Goal: Task Accomplishment & Management: Use online tool/utility

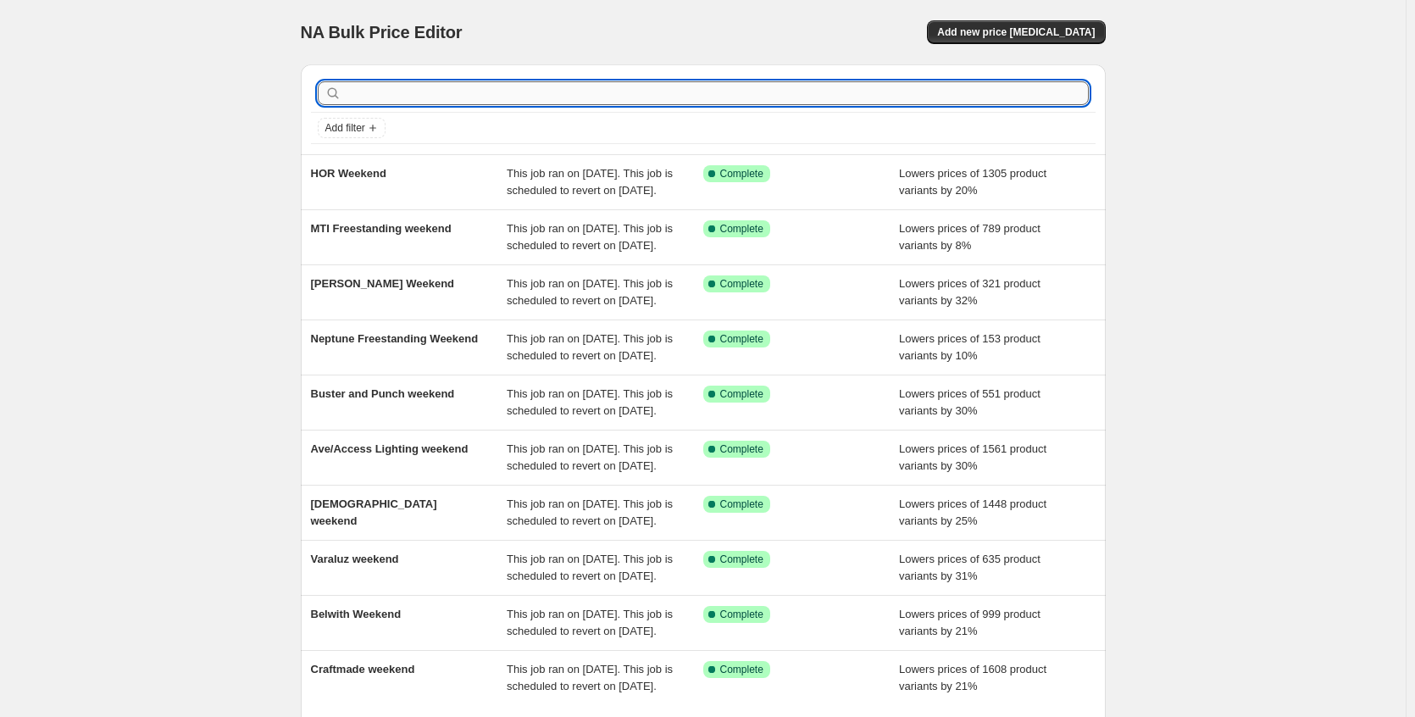
click at [796, 91] on input "text" at bounding box center [717, 93] width 744 height 24
type input "blanco"
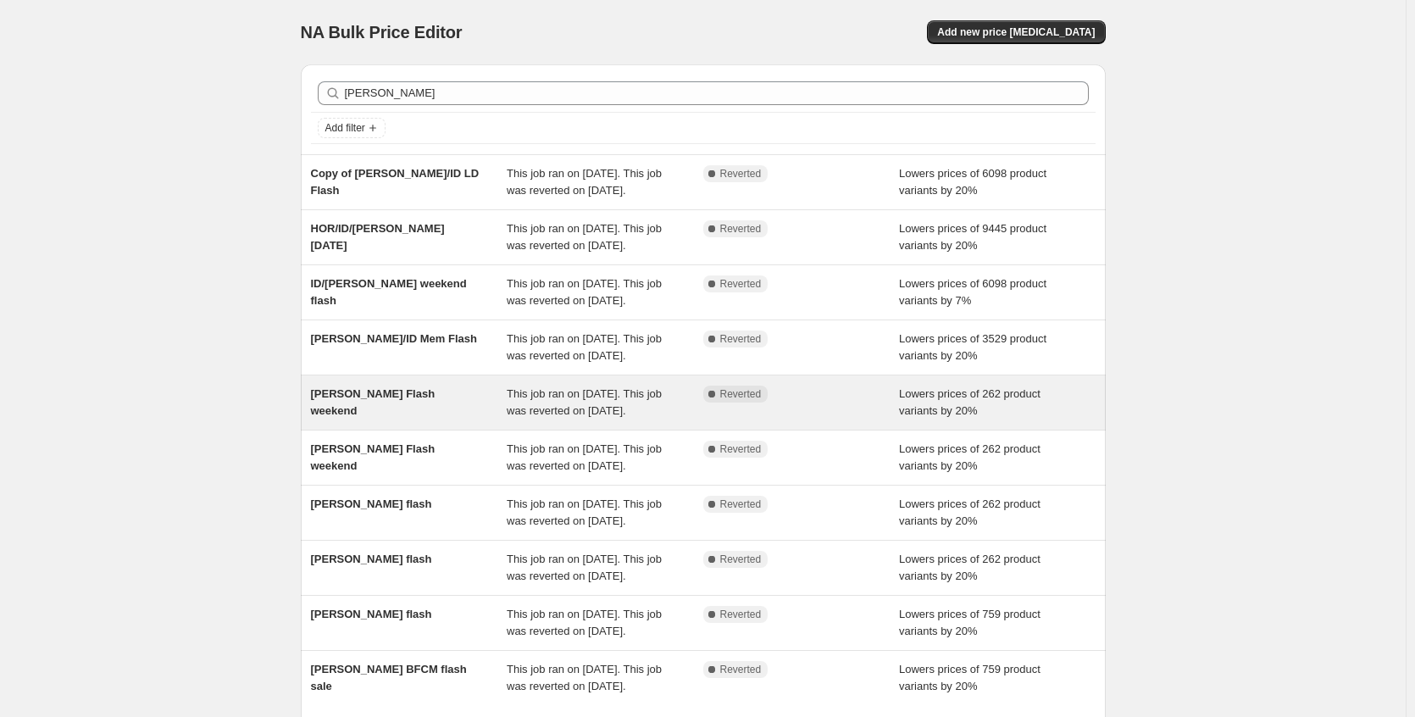
click at [419, 419] on div "[PERSON_NAME] Flash weekend" at bounding box center [409, 402] width 197 height 34
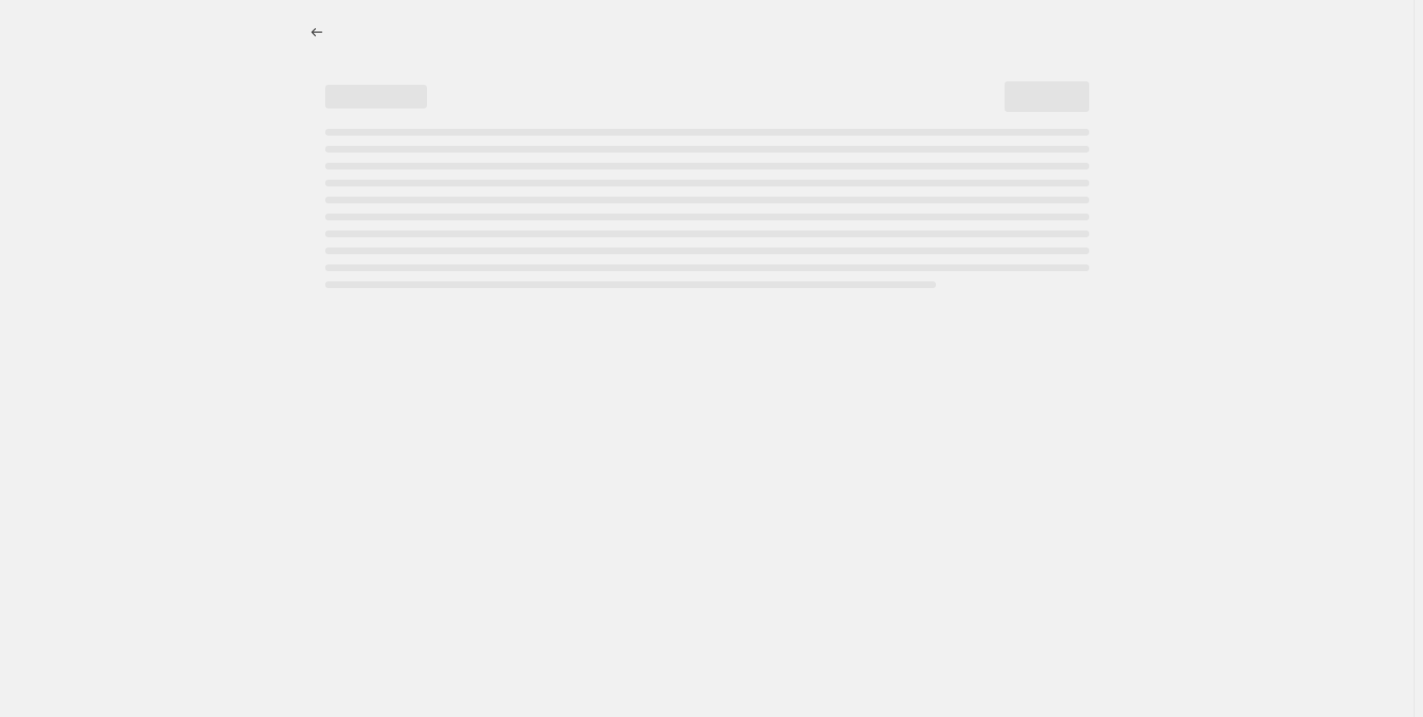
select select "percentage"
select select "no_change"
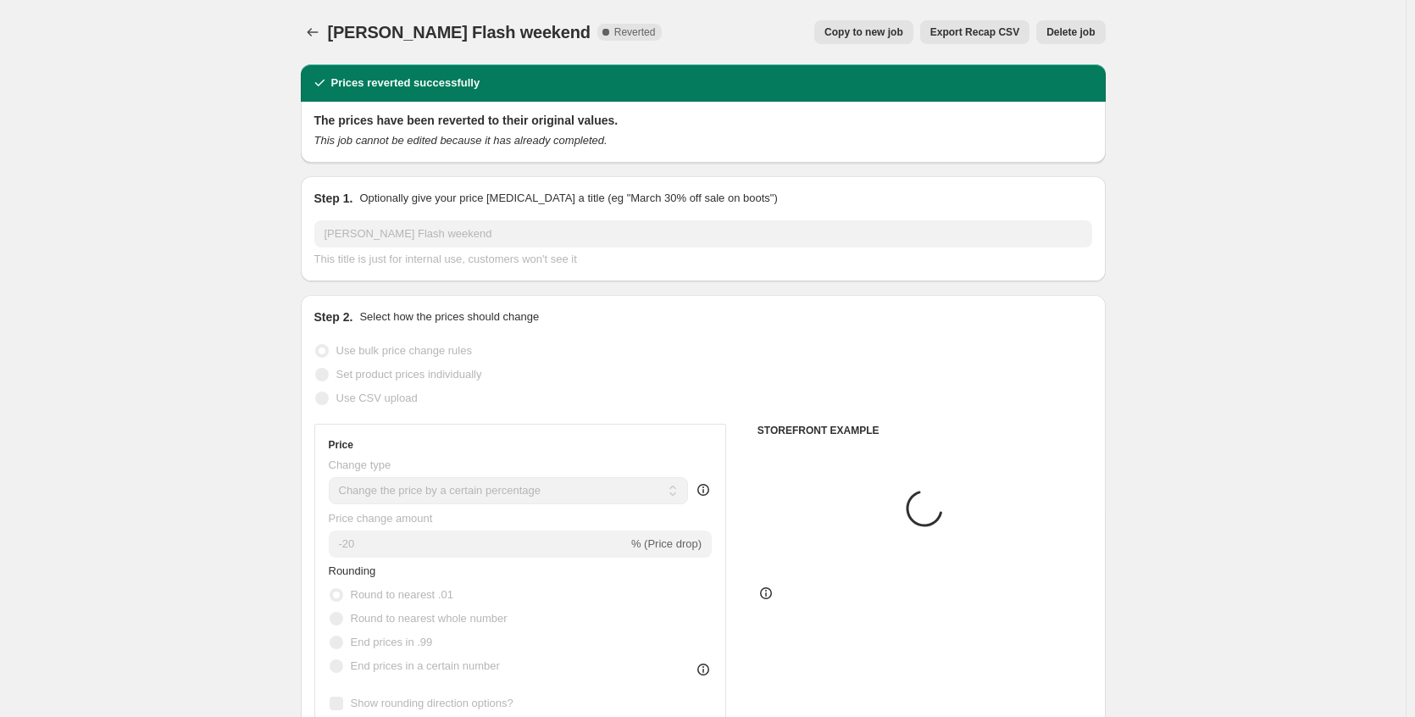
select select "collection"
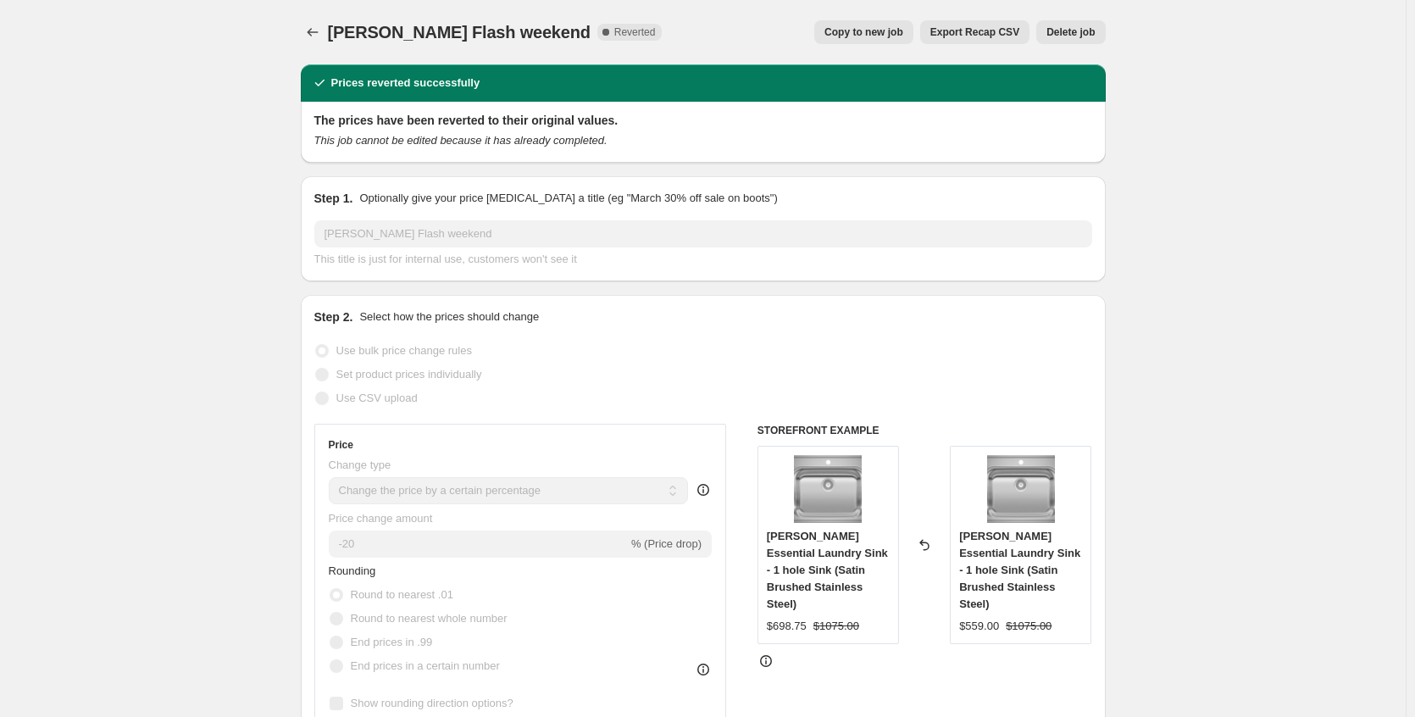
click at [873, 30] on span "Copy to new job" at bounding box center [863, 32] width 79 height 14
select select "percentage"
select select "no_change"
select select "collection"
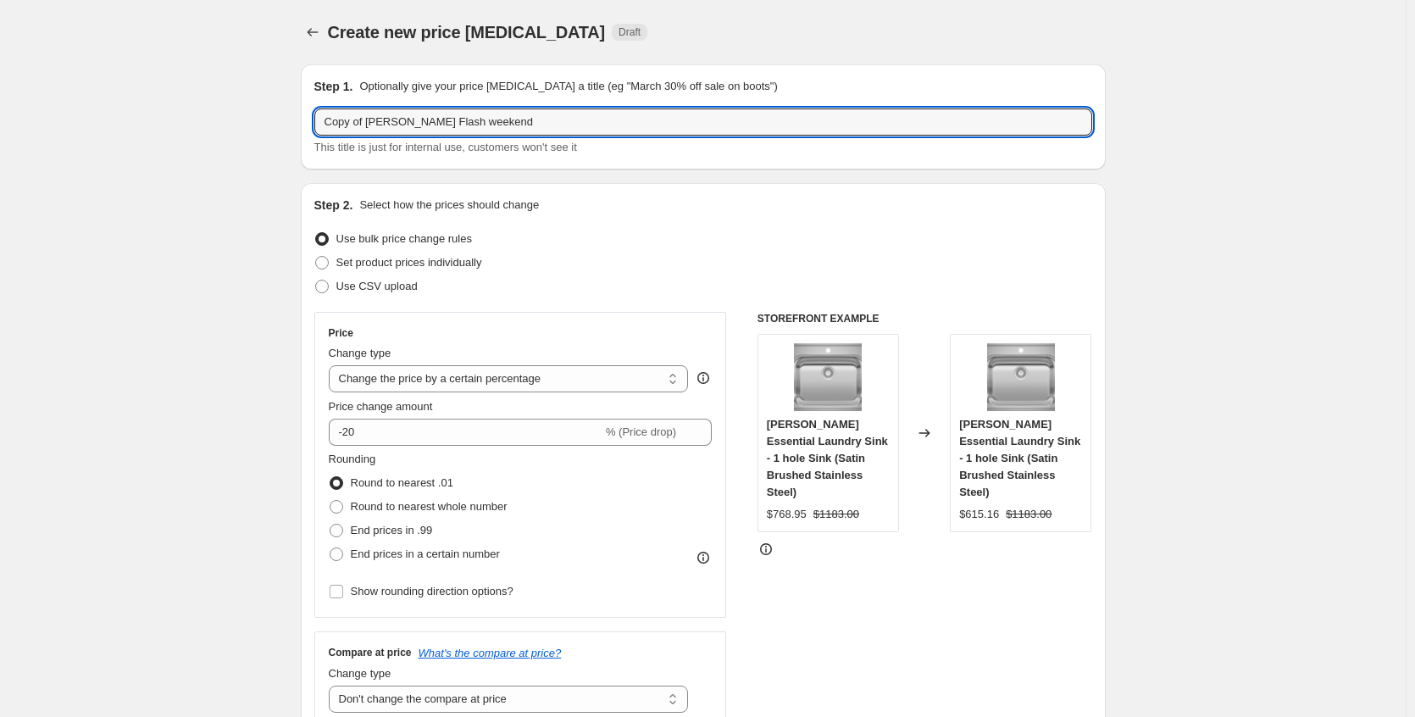
drag, startPoint x: 372, startPoint y: 125, endPoint x: 289, endPoint y: 121, distance: 83.1
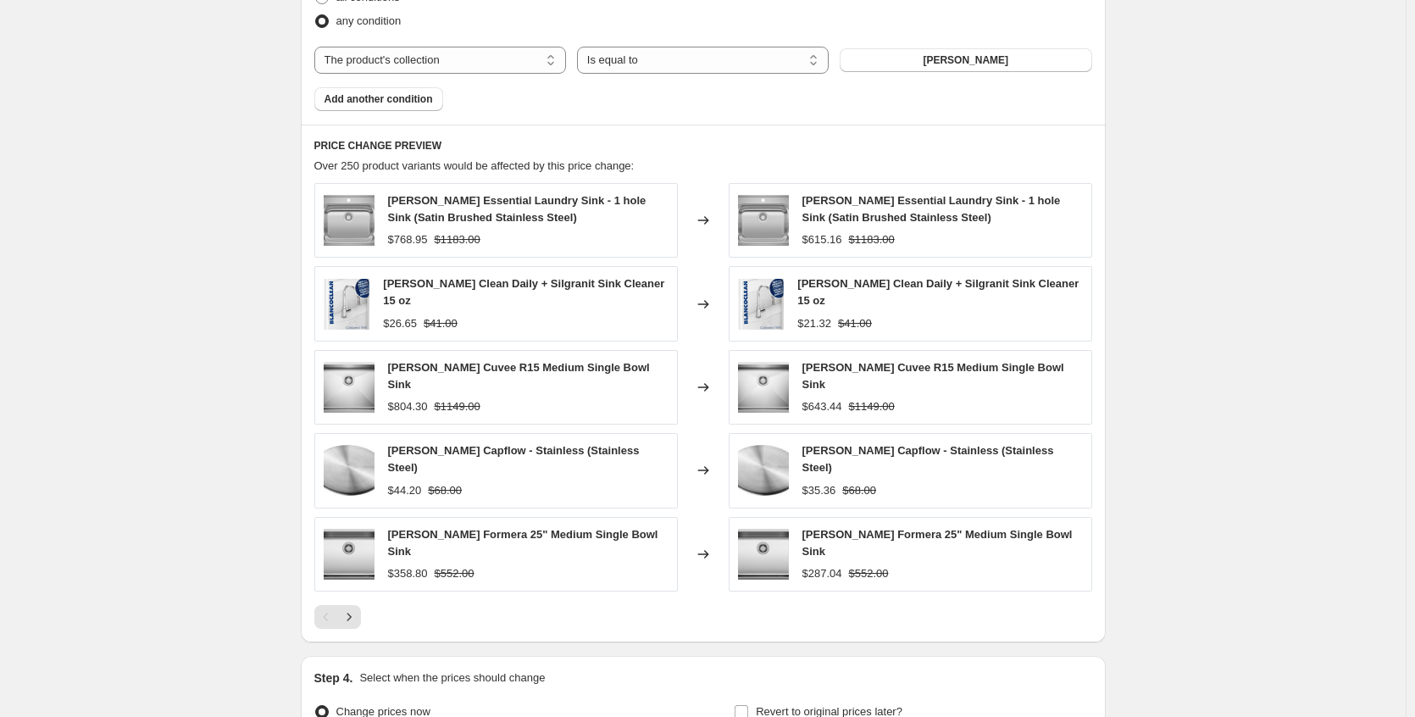
scroll to position [1267, 0]
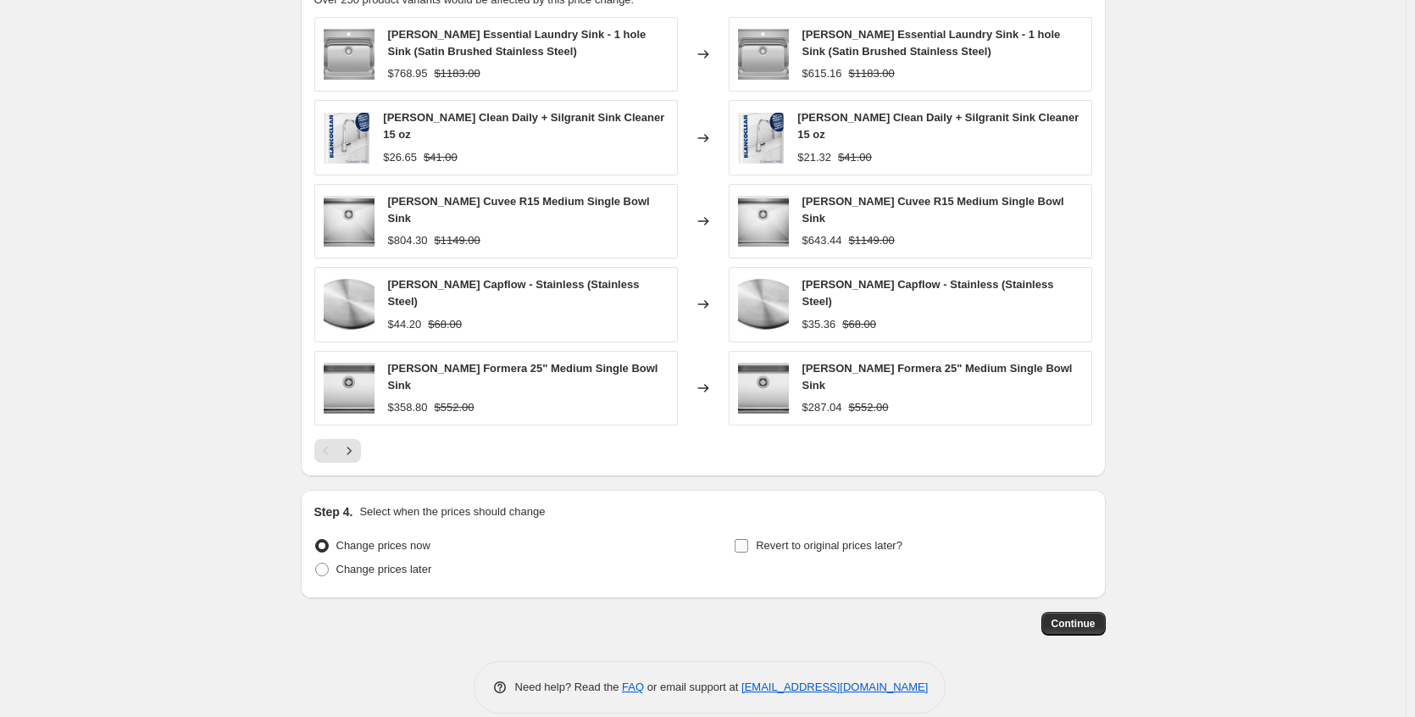
type input "[PERSON_NAME] Flash weekend"
click at [779, 539] on span "Revert to original prices later?" at bounding box center [829, 545] width 147 height 13
click at [748, 539] on input "Revert to original prices later?" at bounding box center [741, 546] width 14 height 14
checkbox input "true"
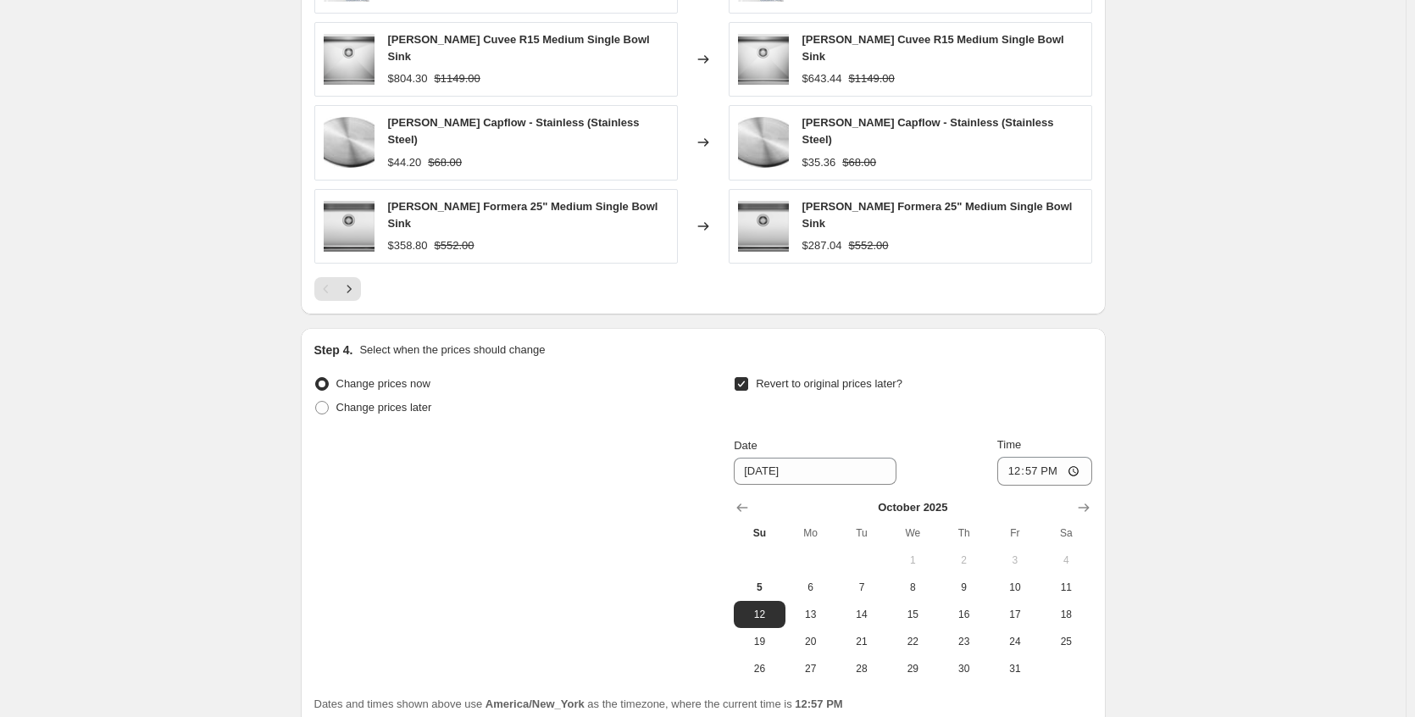
scroll to position [1557, 0]
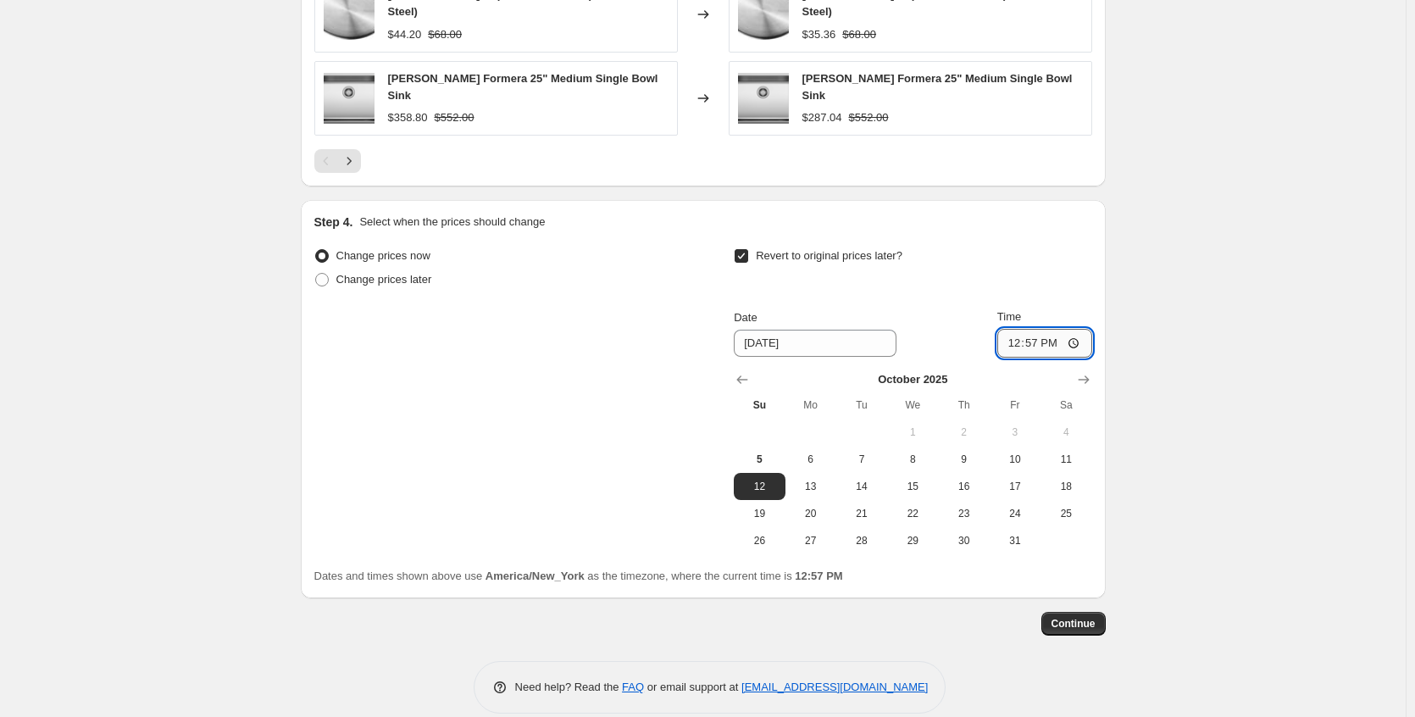
click at [1083, 329] on input "12:57" at bounding box center [1044, 343] width 95 height 29
type input "23:30"
click at [1072, 617] on span "Continue" at bounding box center [1073, 624] width 44 height 14
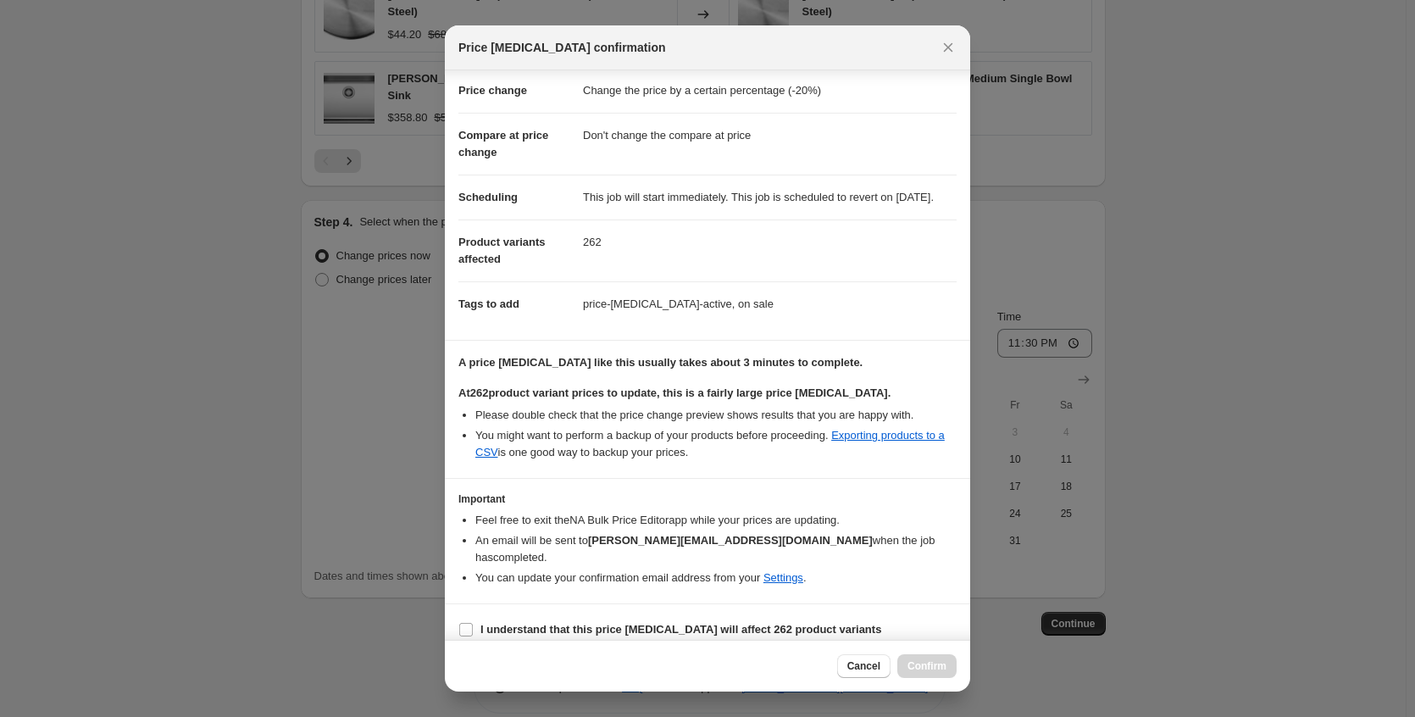
scroll to position [64, 0]
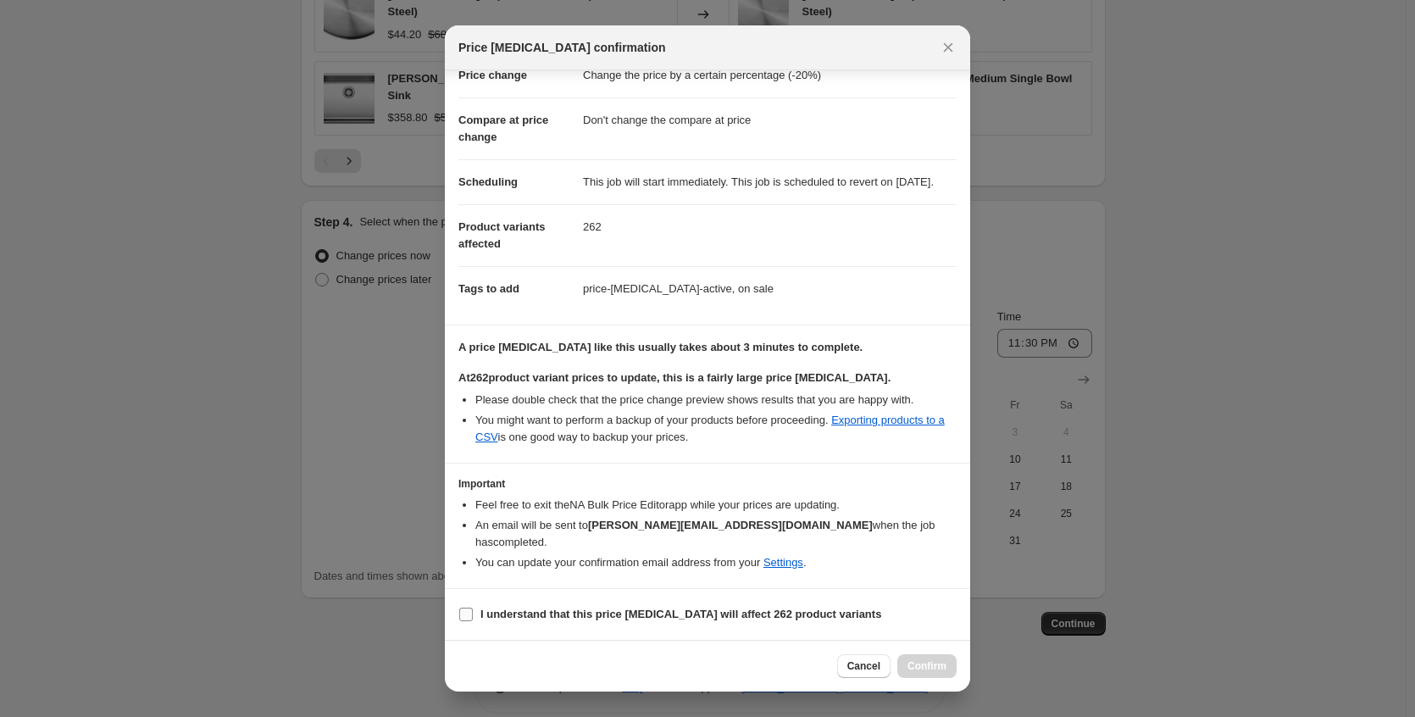
click at [726, 625] on label "I understand that this price change job will affect 262 product variants" at bounding box center [669, 614] width 423 height 24
click at [473, 621] on input "I understand that this price change job will affect 262 product variants" at bounding box center [466, 614] width 14 height 14
checkbox input "true"
click at [925, 668] on span "Confirm" at bounding box center [926, 666] width 39 height 14
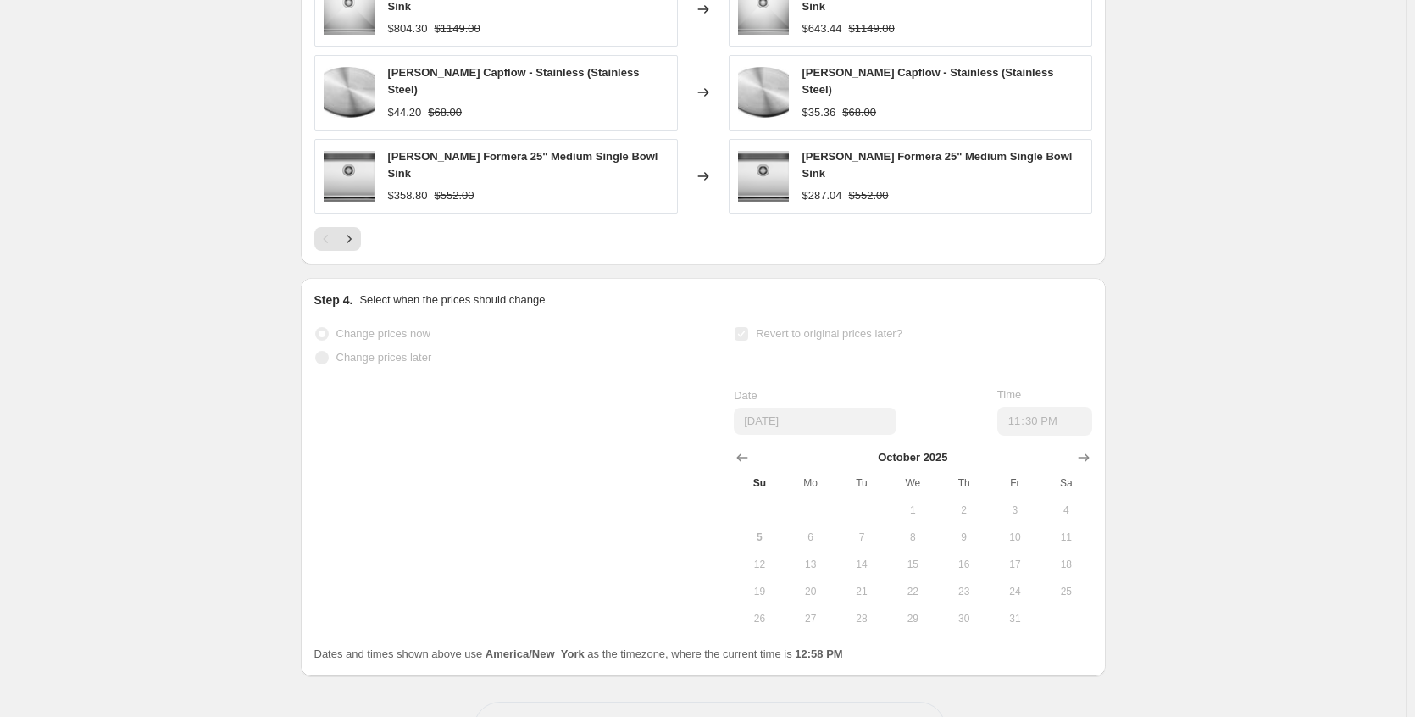
scroll to position [1601, 0]
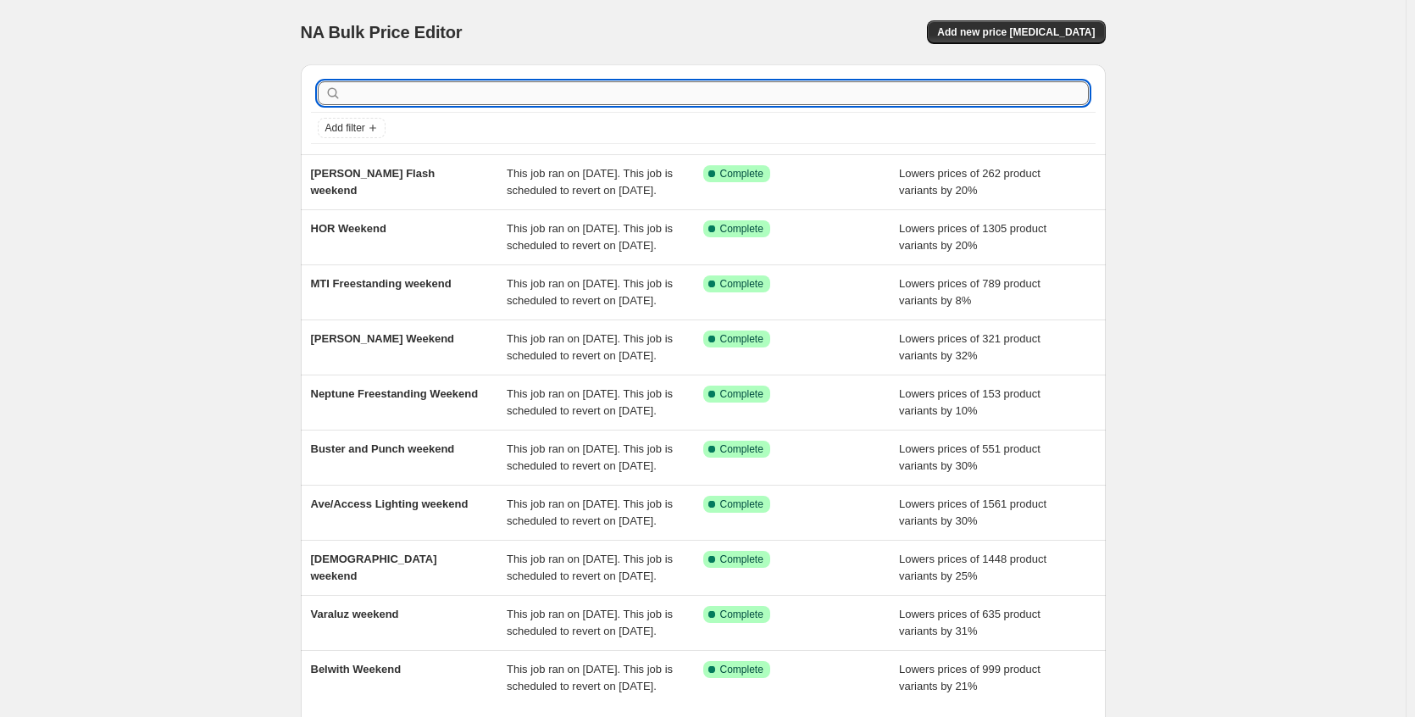
click at [613, 91] on input "text" at bounding box center [717, 93] width 744 height 24
type input "steam"
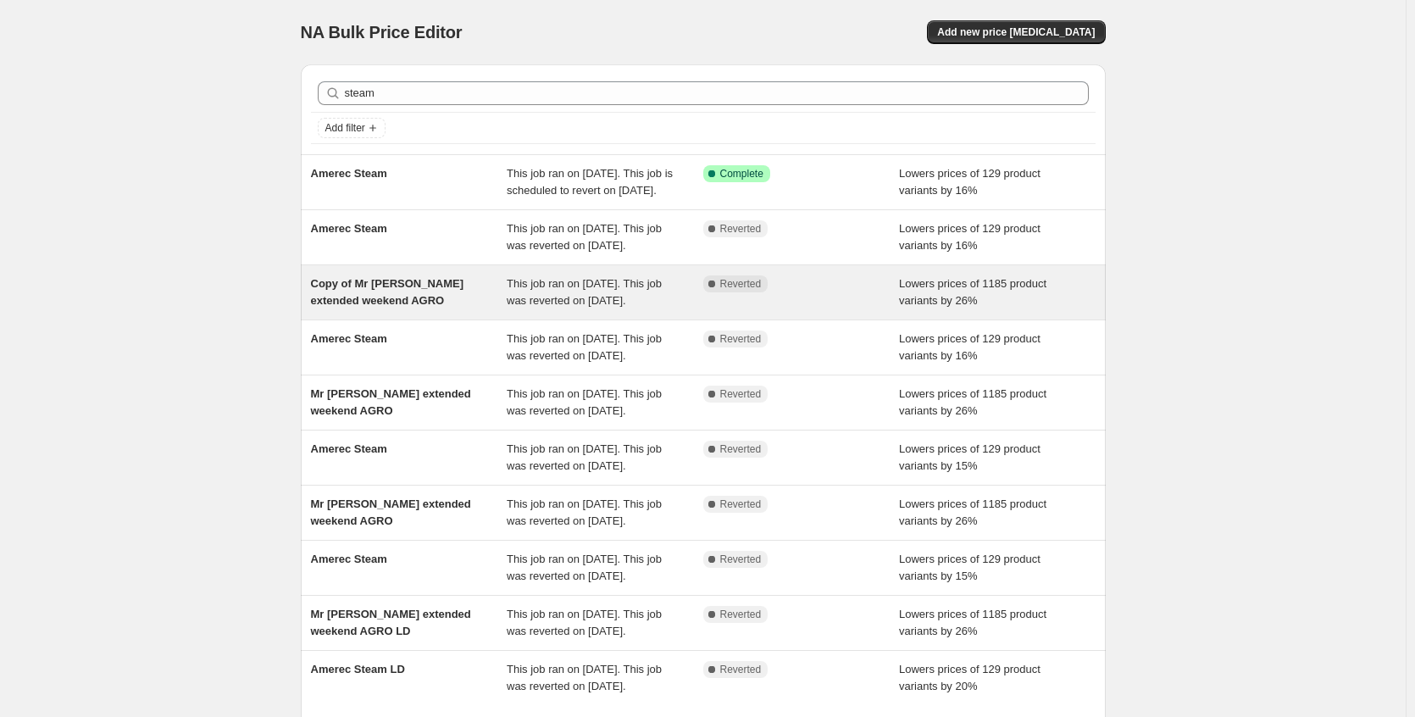
click at [445, 309] on div "Copy of Mr [PERSON_NAME] extended weekend AGRO" at bounding box center [409, 292] width 197 height 34
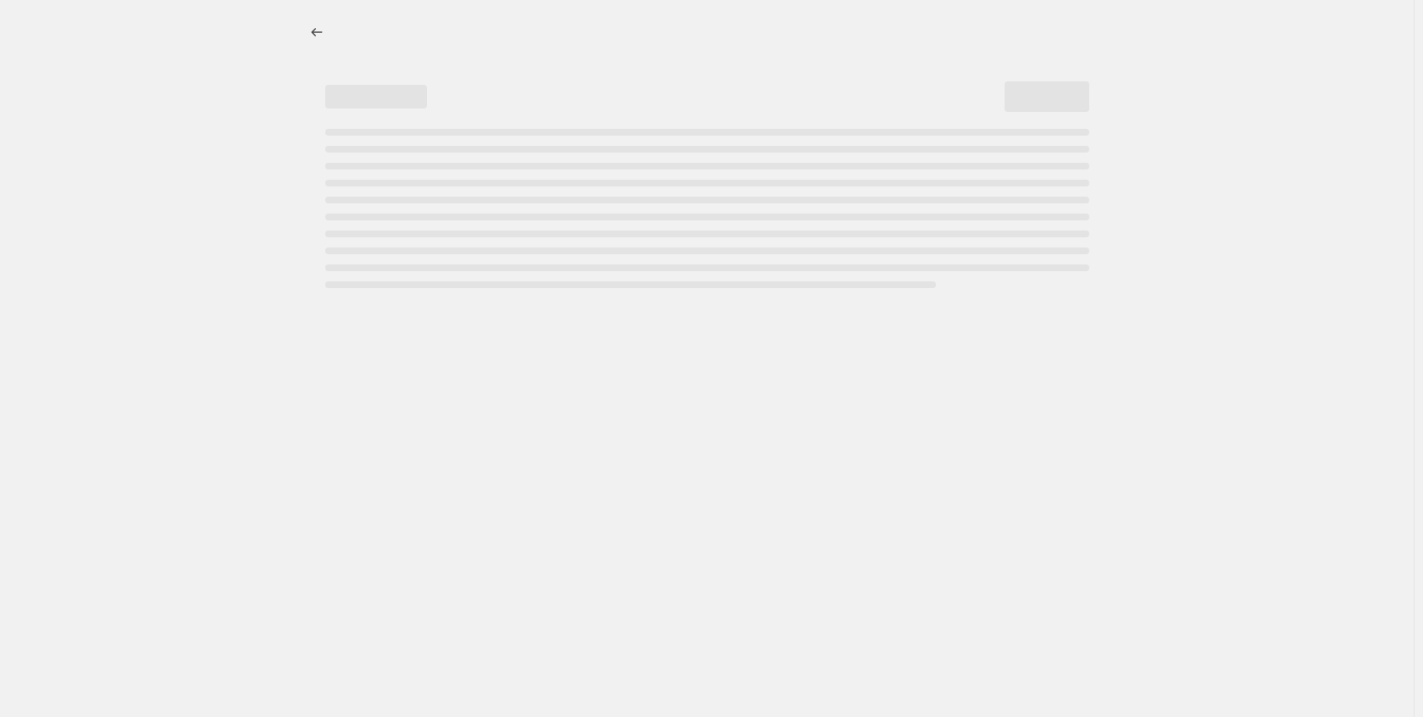
select select "percentage"
select select "no_change"
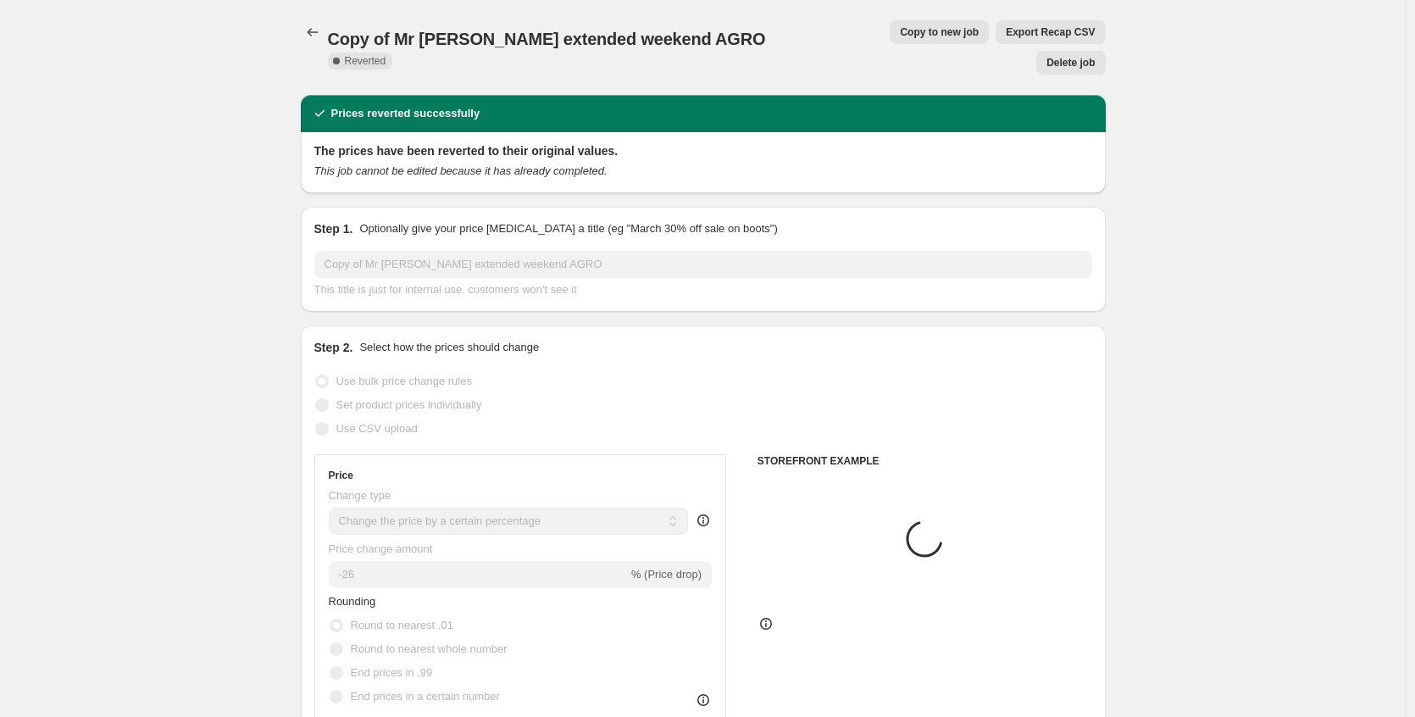
select select "vendor"
click at [900, 35] on span "Copy to new job" at bounding box center [939, 32] width 79 height 14
select select "percentage"
select select "no_change"
select select "vendor"
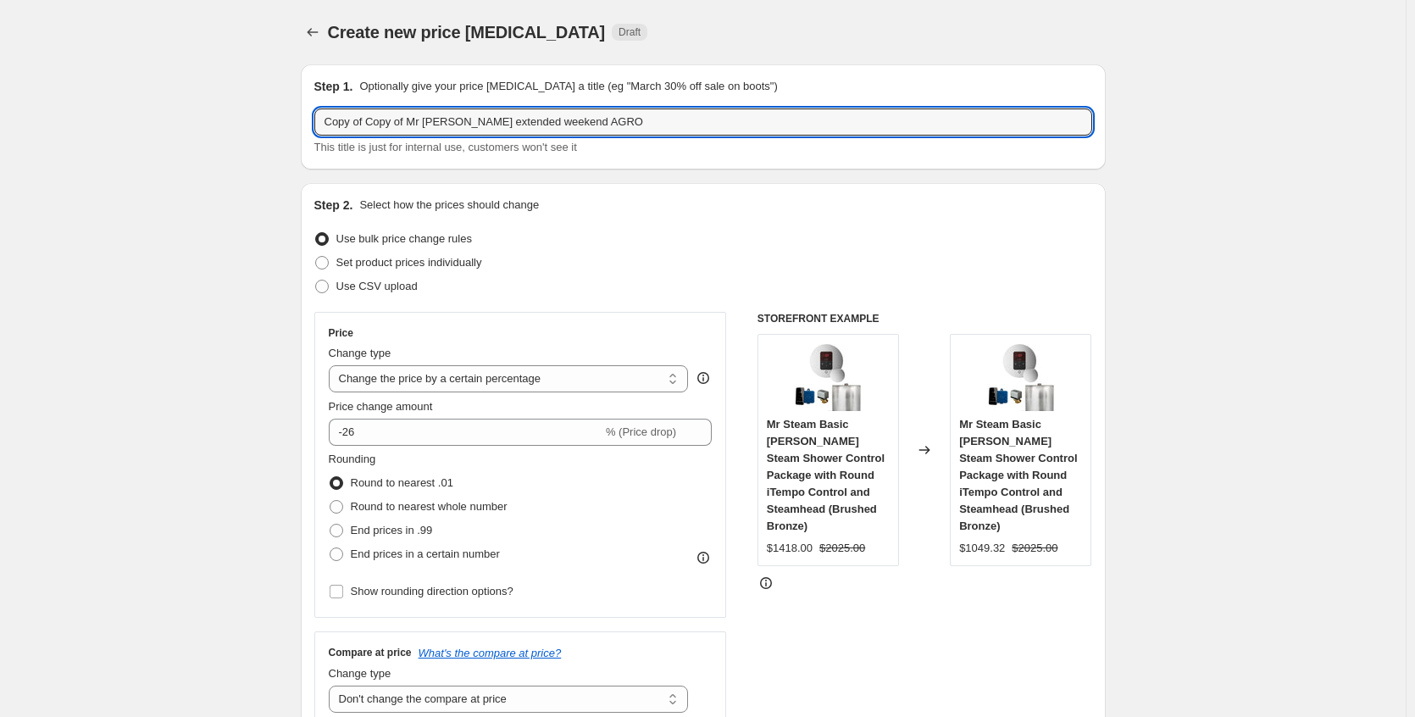
drag, startPoint x: 418, startPoint y: 123, endPoint x: 238, endPoint y: 136, distance: 180.0
drag, startPoint x: 625, startPoint y: 121, endPoint x: 380, endPoint y: 122, distance: 244.8
click at [380, 122] on input "Mr [PERSON_NAME] extended weekend AGRO" at bounding box center [703, 121] width 778 height 27
type input "Mr Steam FLASH weekend"
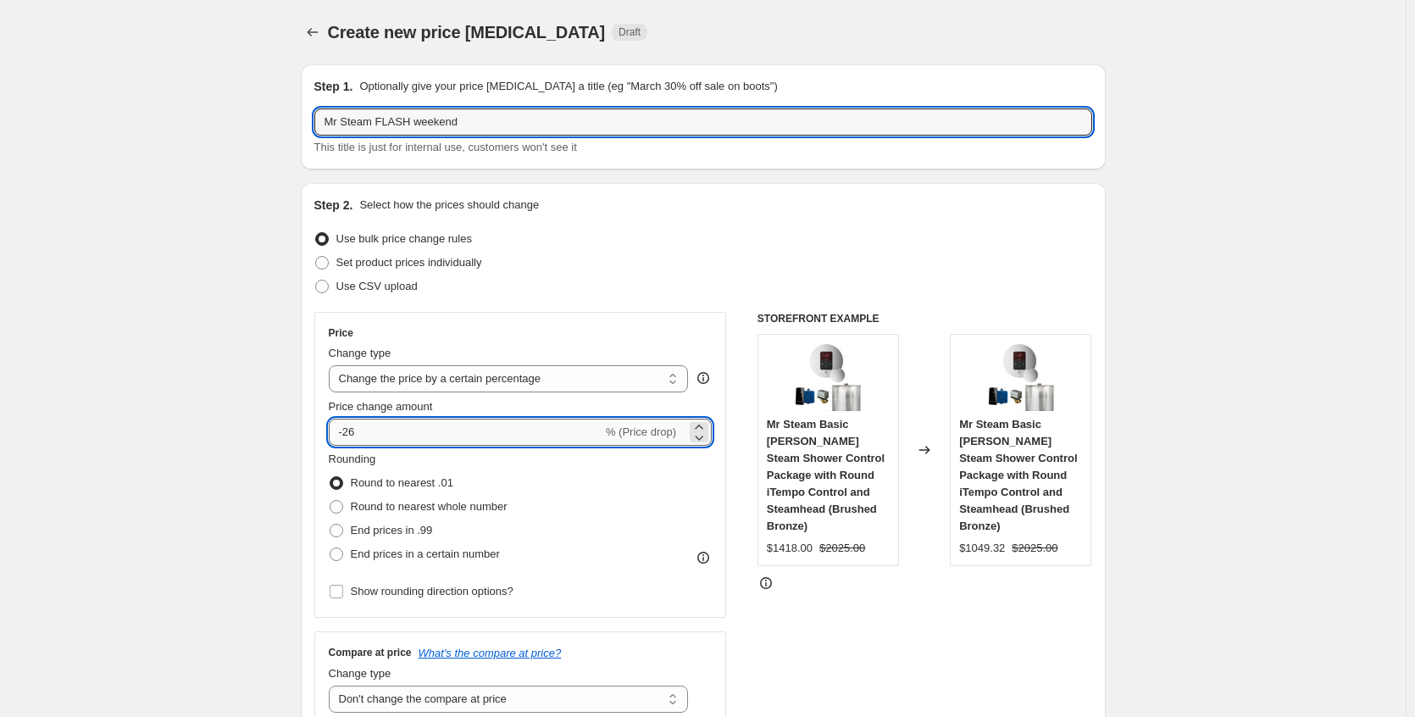
click at [406, 432] on input "-26" at bounding box center [466, 431] width 274 height 27
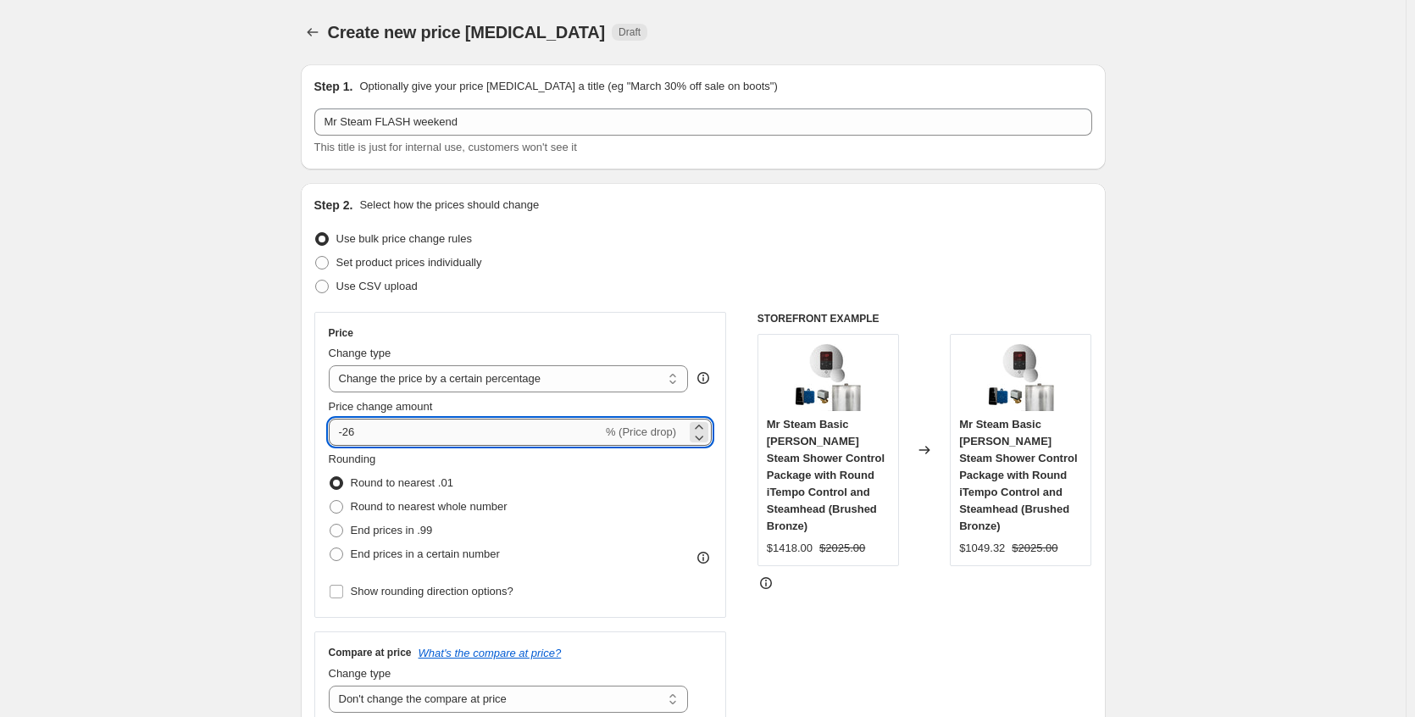
type input "-2"
type input "-11"
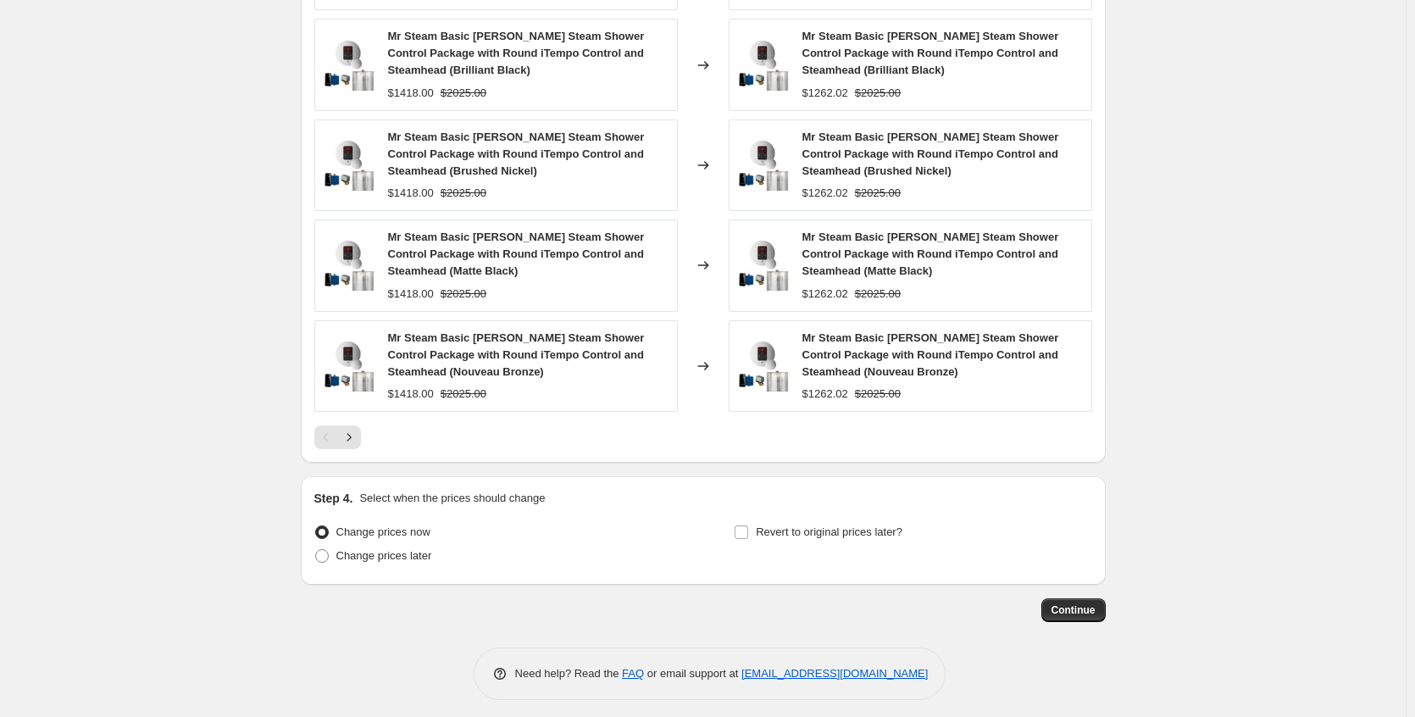
scroll to position [1279, 0]
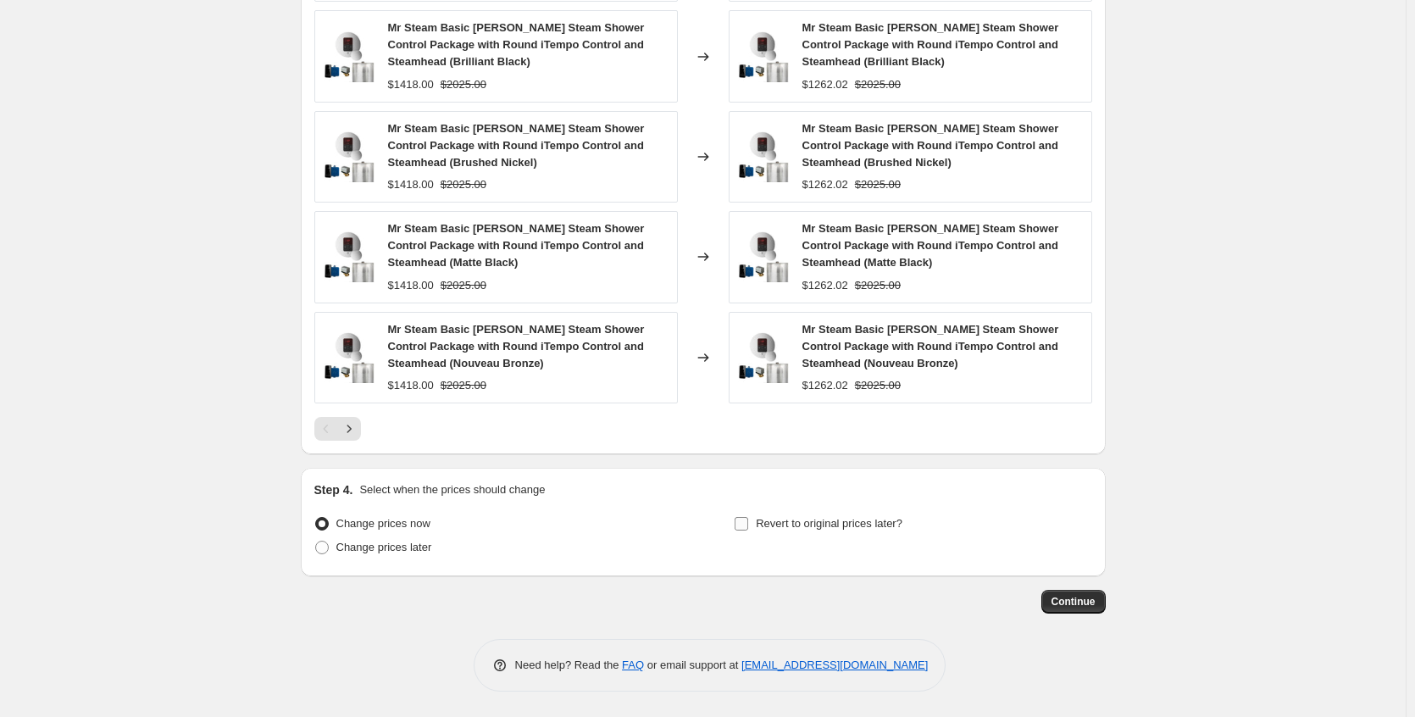
click at [791, 523] on span "Revert to original prices later?" at bounding box center [829, 523] width 147 height 13
click at [748, 523] on input "Revert to original prices later?" at bounding box center [741, 524] width 14 height 14
checkbox input "true"
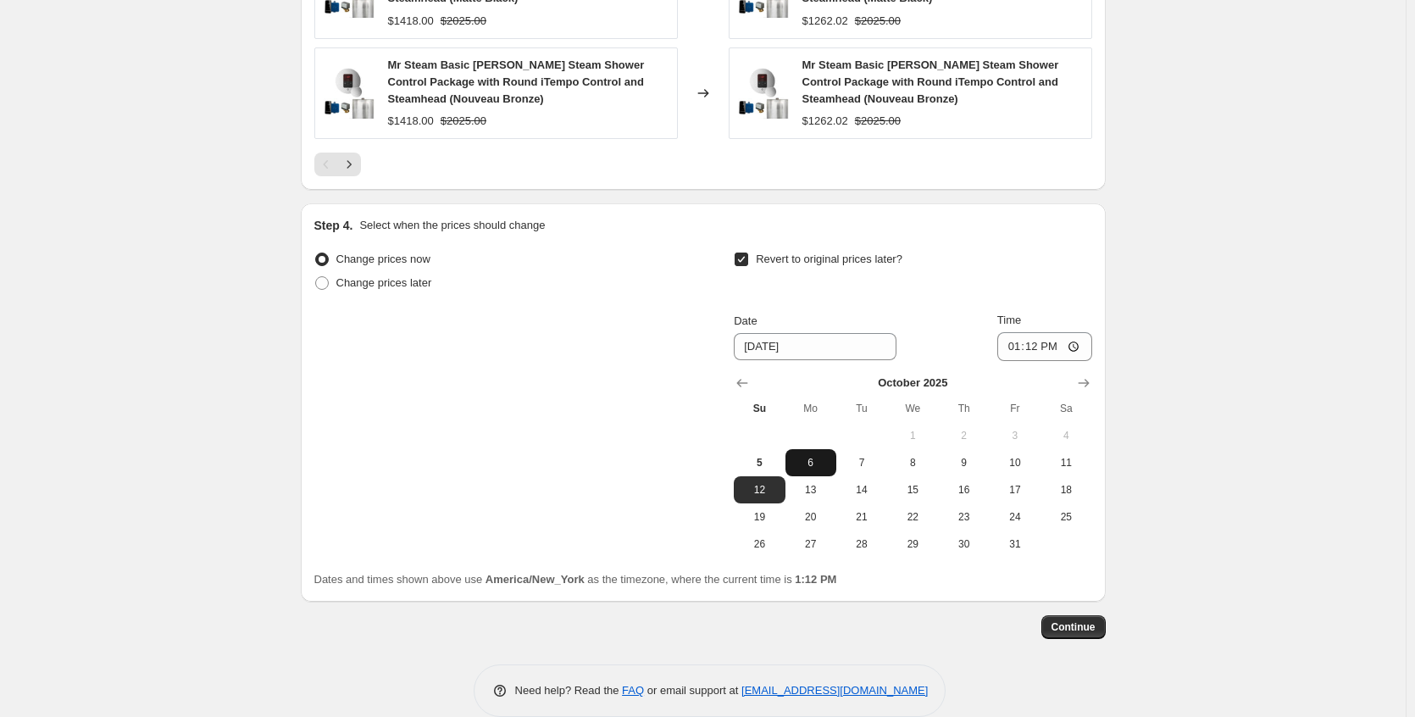
scroll to position [1569, 0]
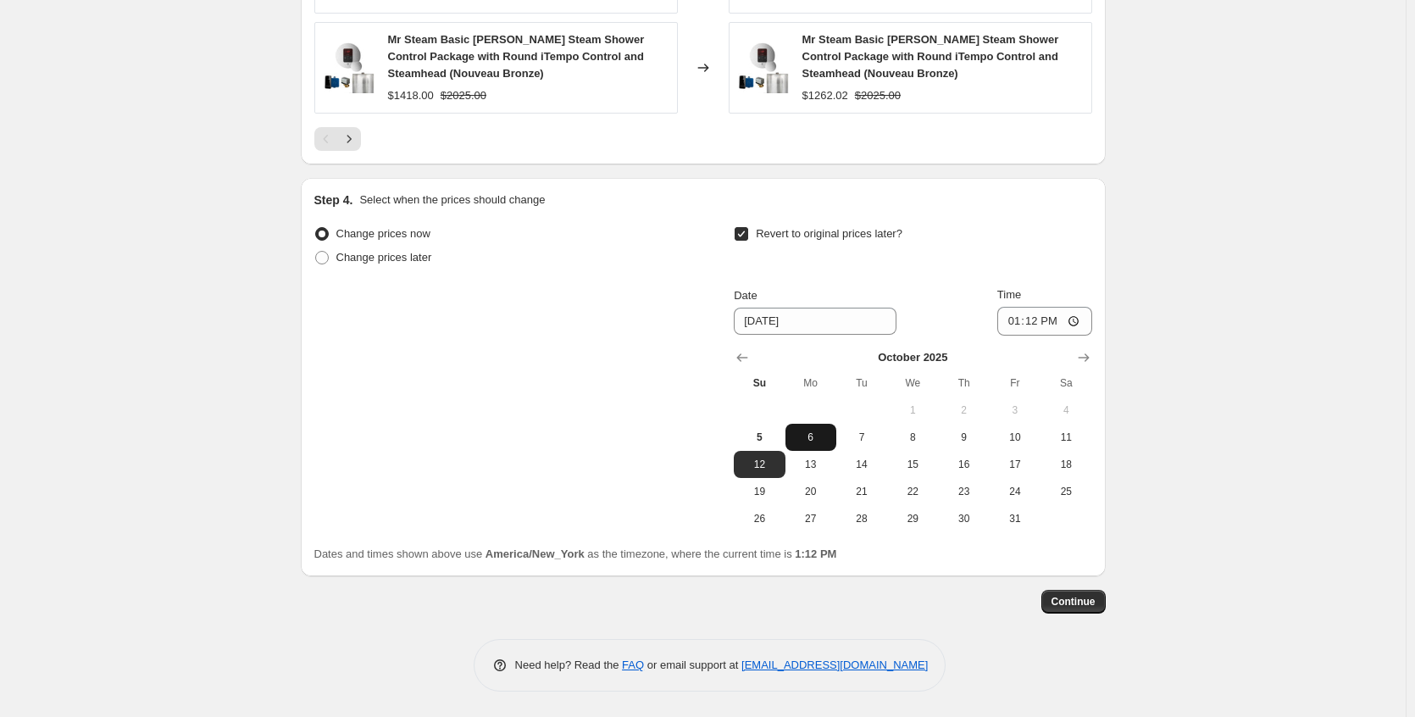
click at [820, 441] on span "6" at bounding box center [810, 437] width 37 height 14
type input "[DATE]"
click at [1078, 323] on input "13:12" at bounding box center [1044, 321] width 95 height 29
type input "08:15"
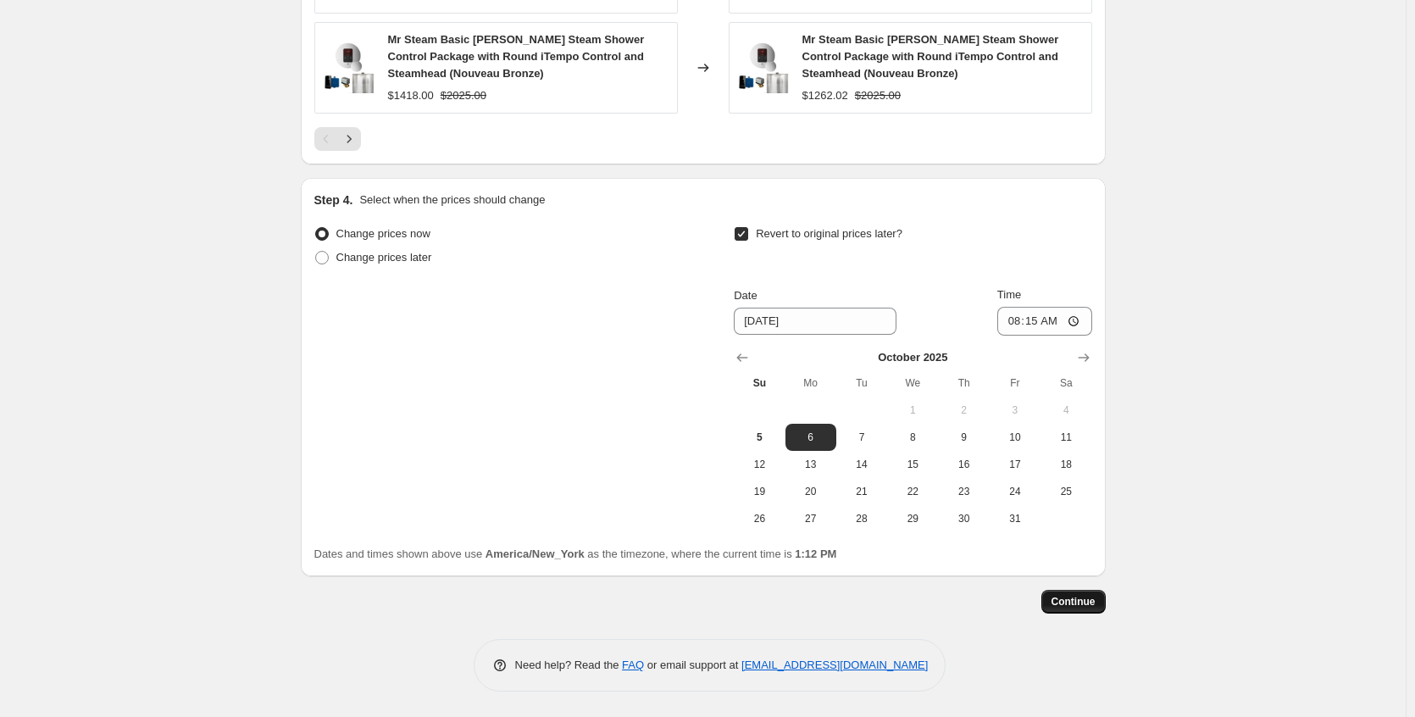
click at [1095, 599] on span "Continue" at bounding box center [1073, 602] width 44 height 14
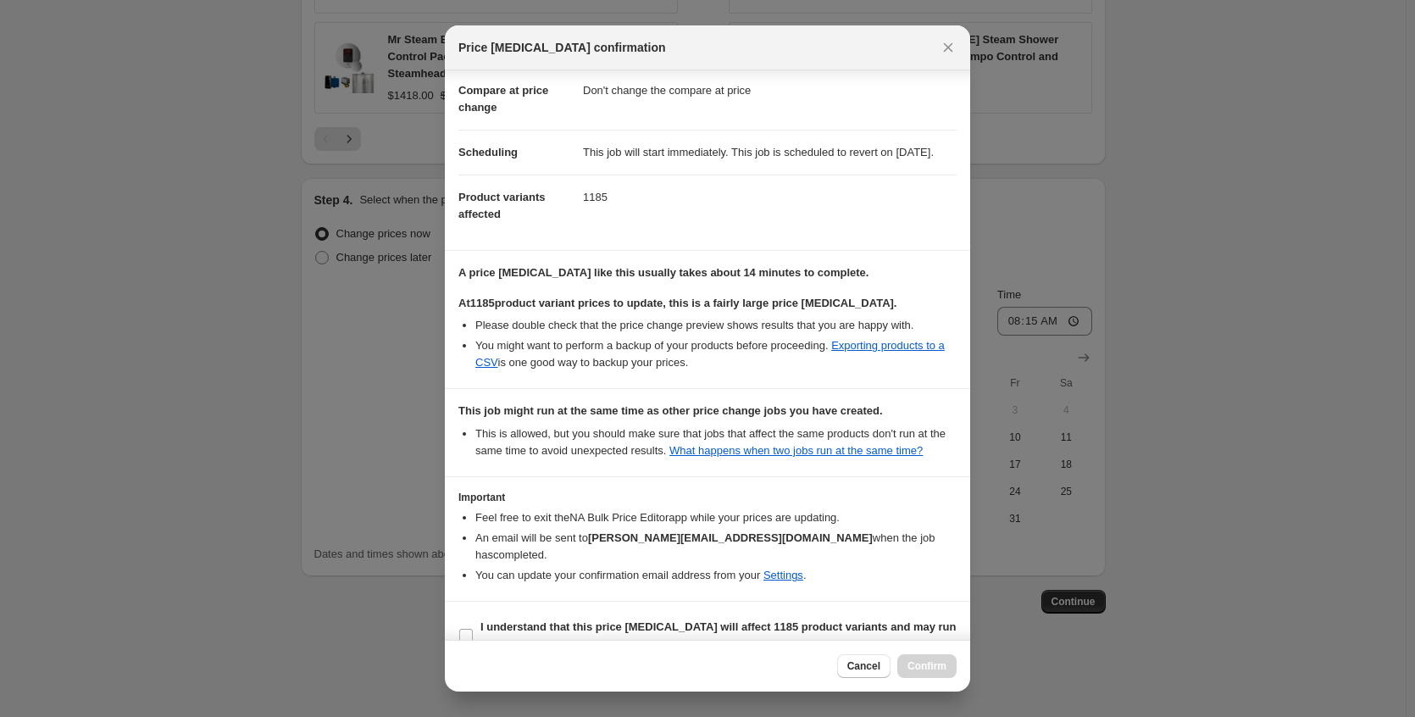
scroll to position [141, 0]
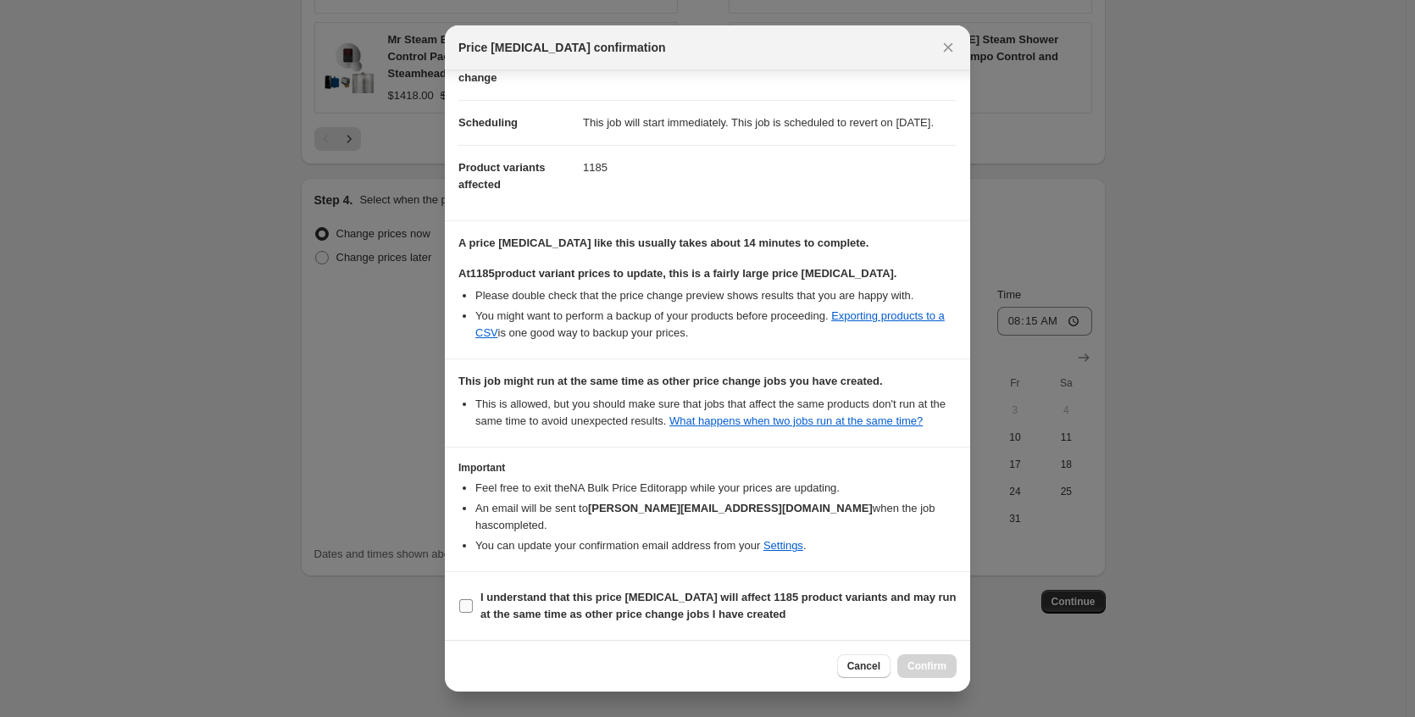
click at [679, 615] on b "I understand that this price [MEDICAL_DATA] will affect 1185 product variants a…" at bounding box center [718, 605] width 476 height 30
click at [473, 612] on input "I understand that this price [MEDICAL_DATA] will affect 1185 product variants a…" at bounding box center [466, 606] width 14 height 14
checkbox input "true"
click at [912, 672] on span "Confirm" at bounding box center [926, 666] width 39 height 14
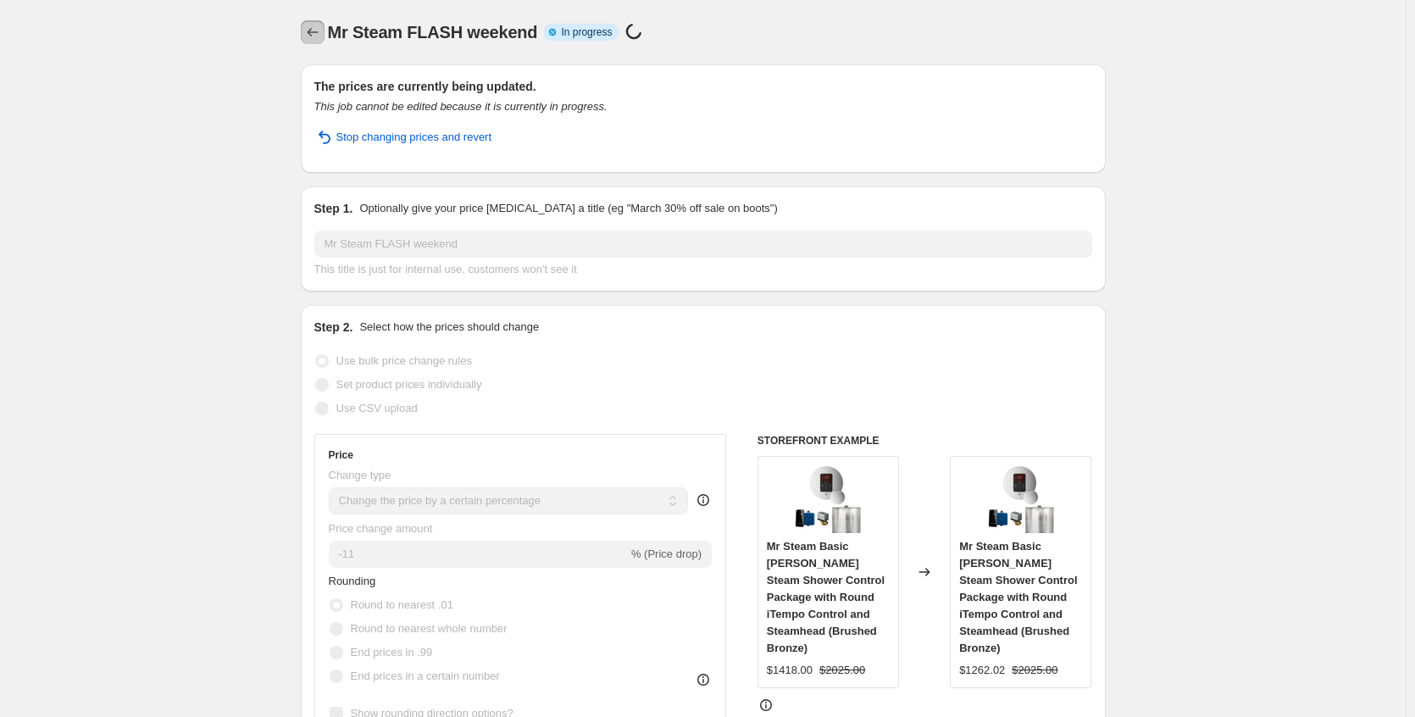
click at [324, 38] on button "Price change jobs" at bounding box center [313, 32] width 24 height 24
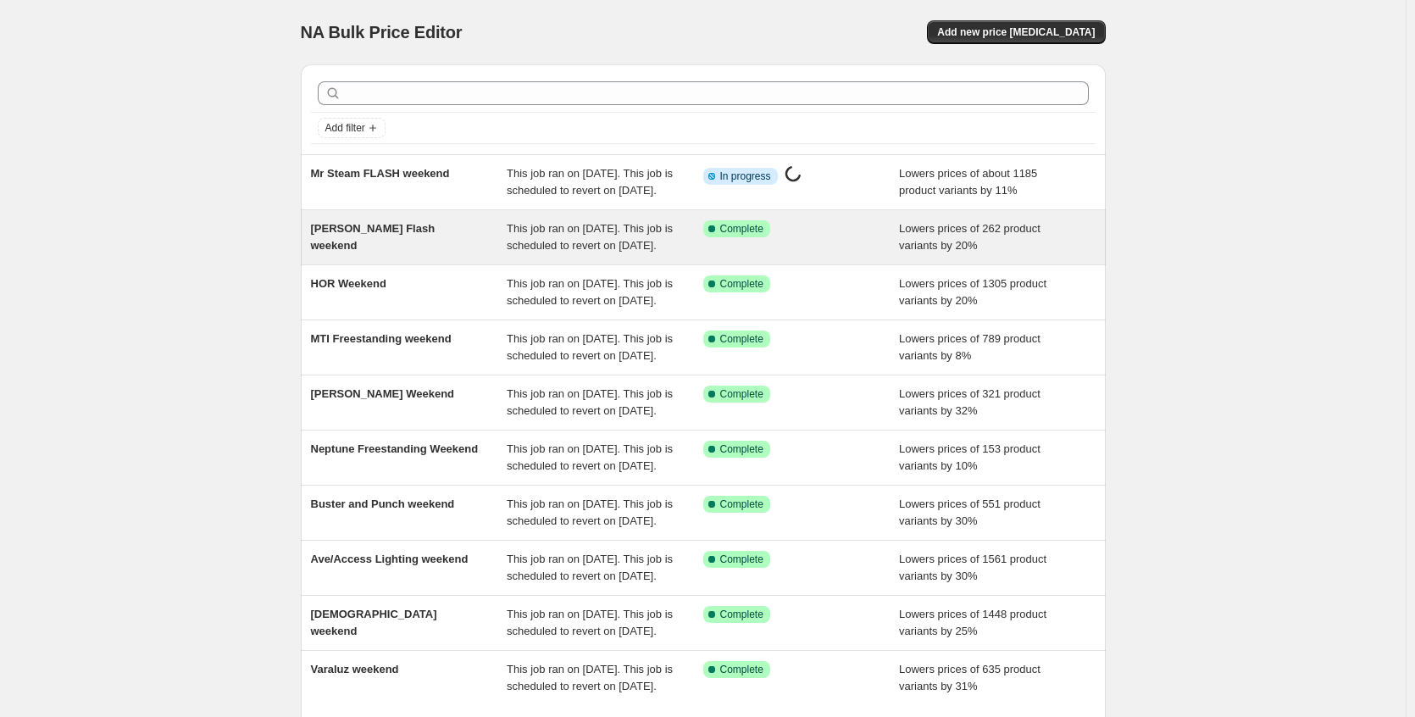
click at [609, 252] on span "This job ran on [DATE]. This job is scheduled to revert on [DATE]." at bounding box center [590, 237] width 166 height 30
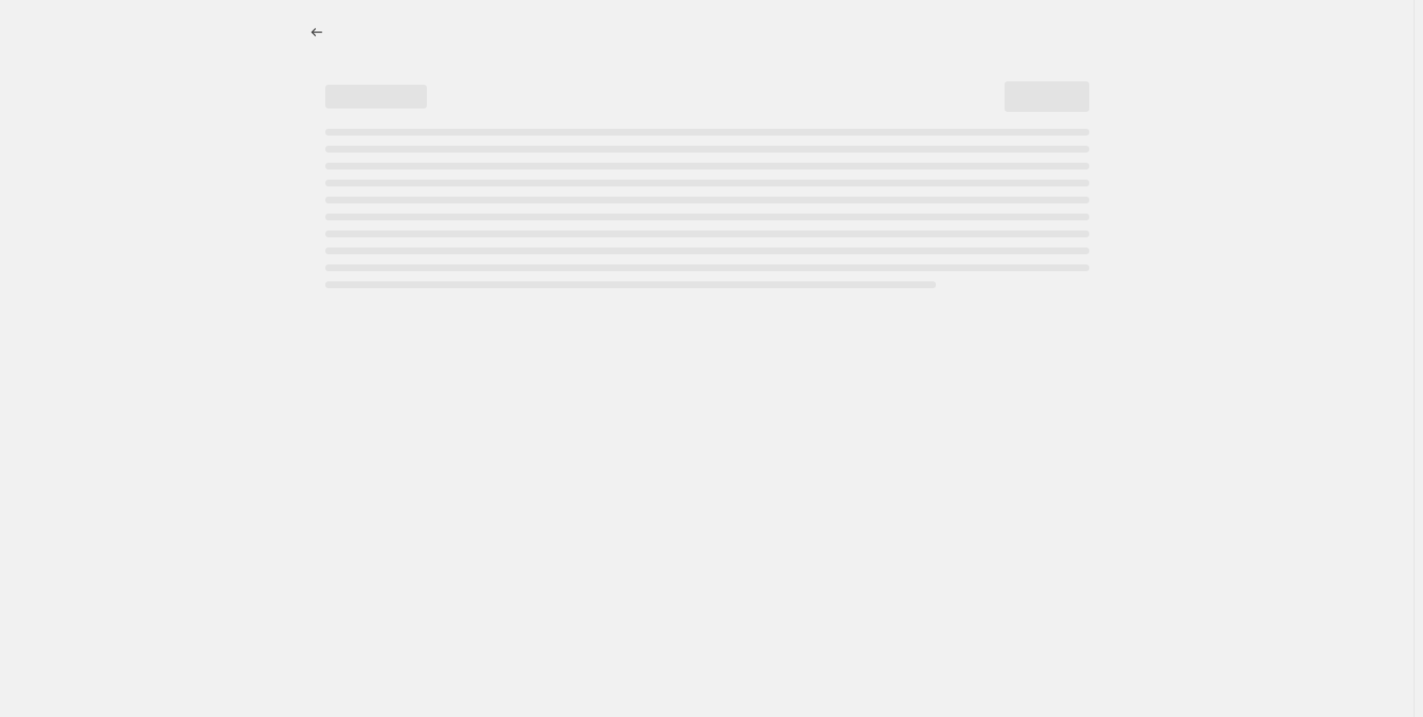
select select "percentage"
select select "no_change"
select select "collection"
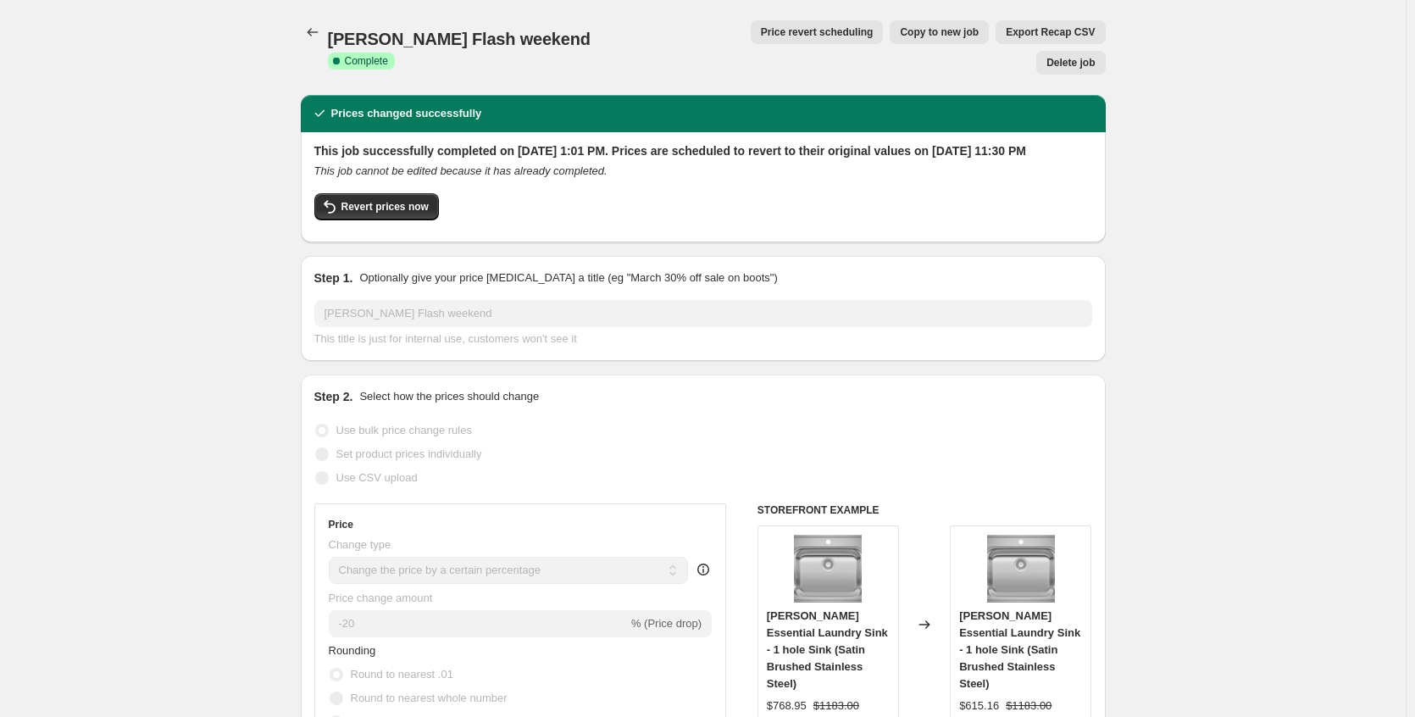
click at [751, 42] on button "Price revert scheduling" at bounding box center [817, 32] width 133 height 24
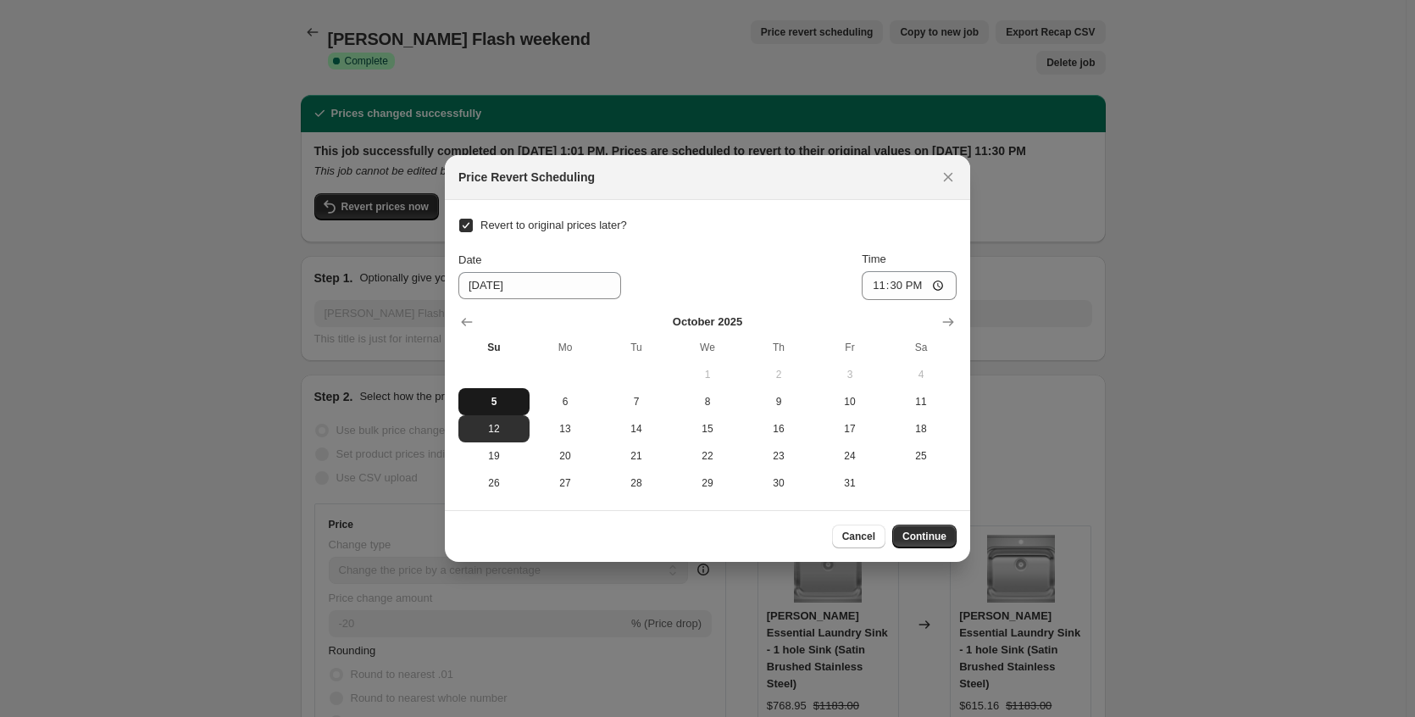
click at [486, 405] on span "5" at bounding box center [494, 402] width 58 height 14
type input "[DATE]"
click at [909, 537] on span "Continue" at bounding box center [924, 536] width 44 height 14
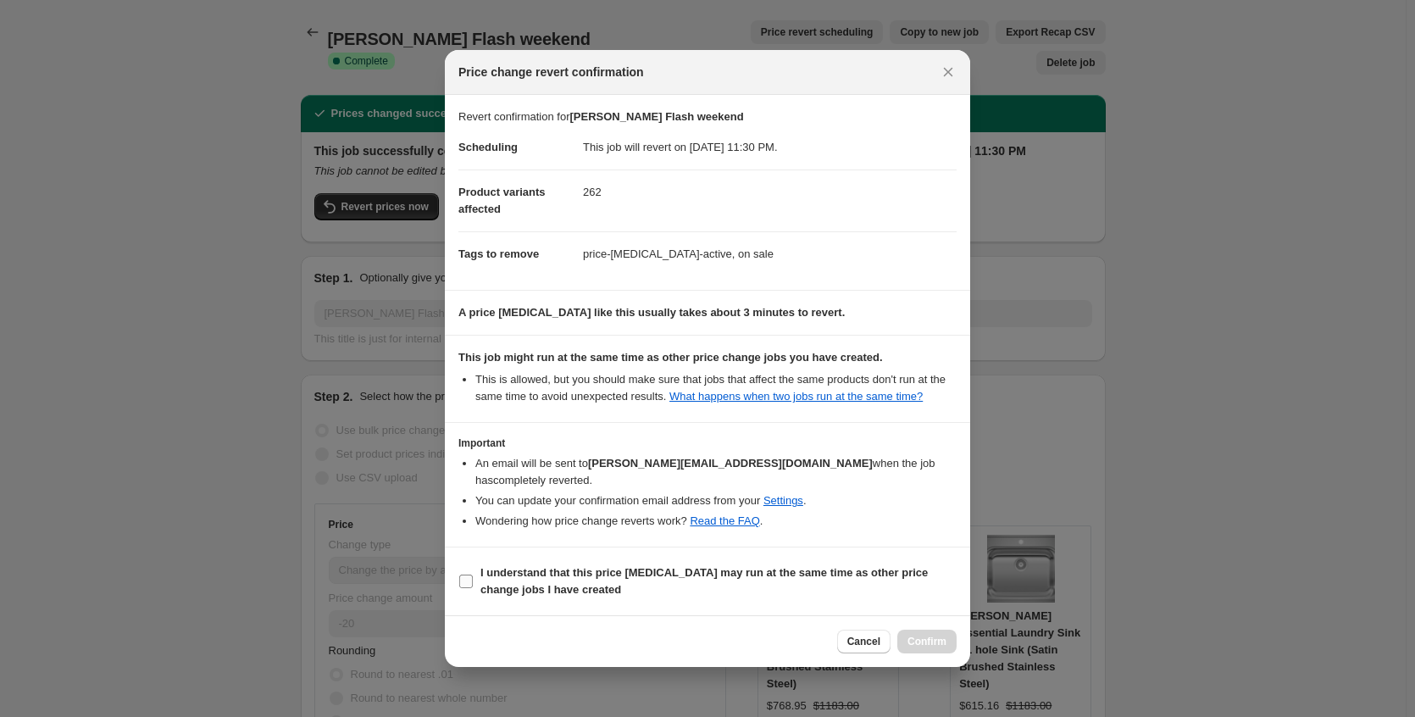
click at [668, 578] on b "I understand that this price [MEDICAL_DATA] may run at the same time as other p…" at bounding box center [703, 581] width 447 height 30
click at [473, 578] on input "I understand that this price [MEDICAL_DATA] may run at the same time as other p…" at bounding box center [466, 581] width 14 height 14
checkbox input "true"
click at [905, 644] on button "Confirm" at bounding box center [926, 641] width 59 height 24
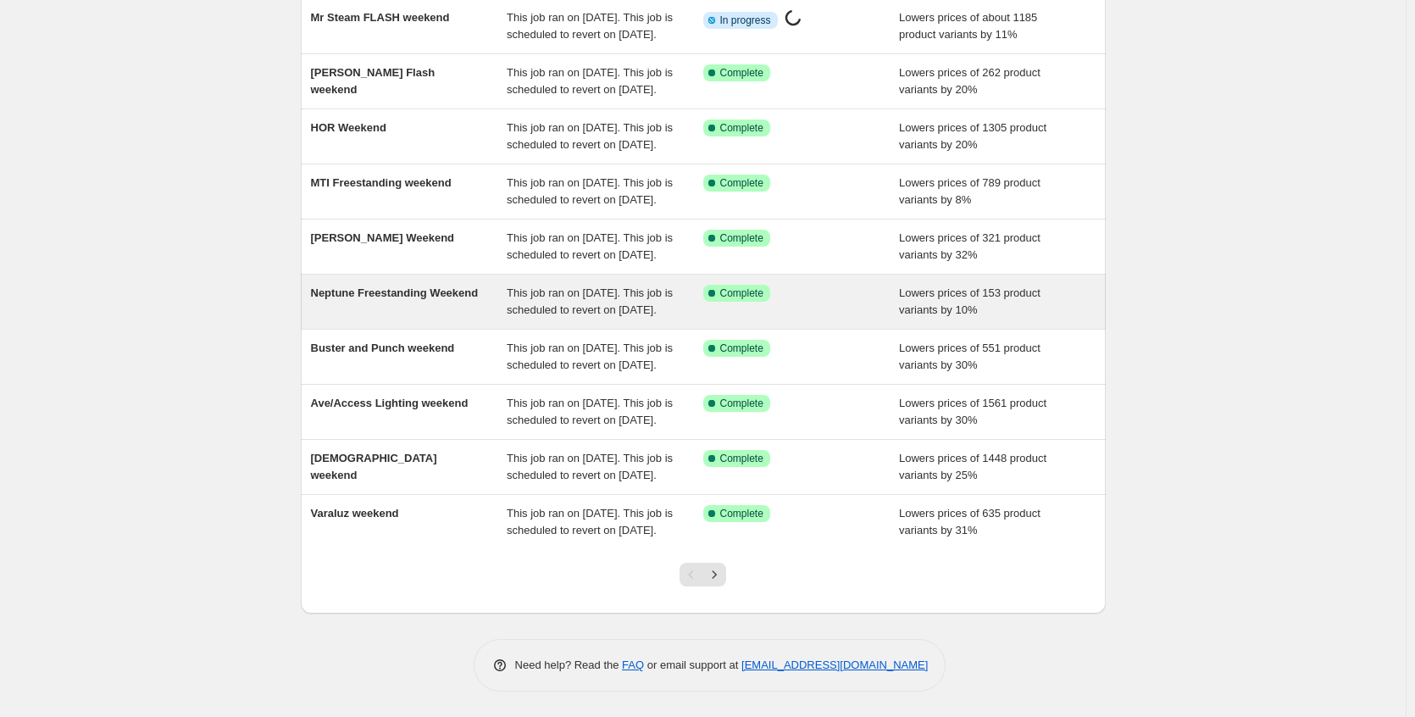
scroll to position [325, 0]
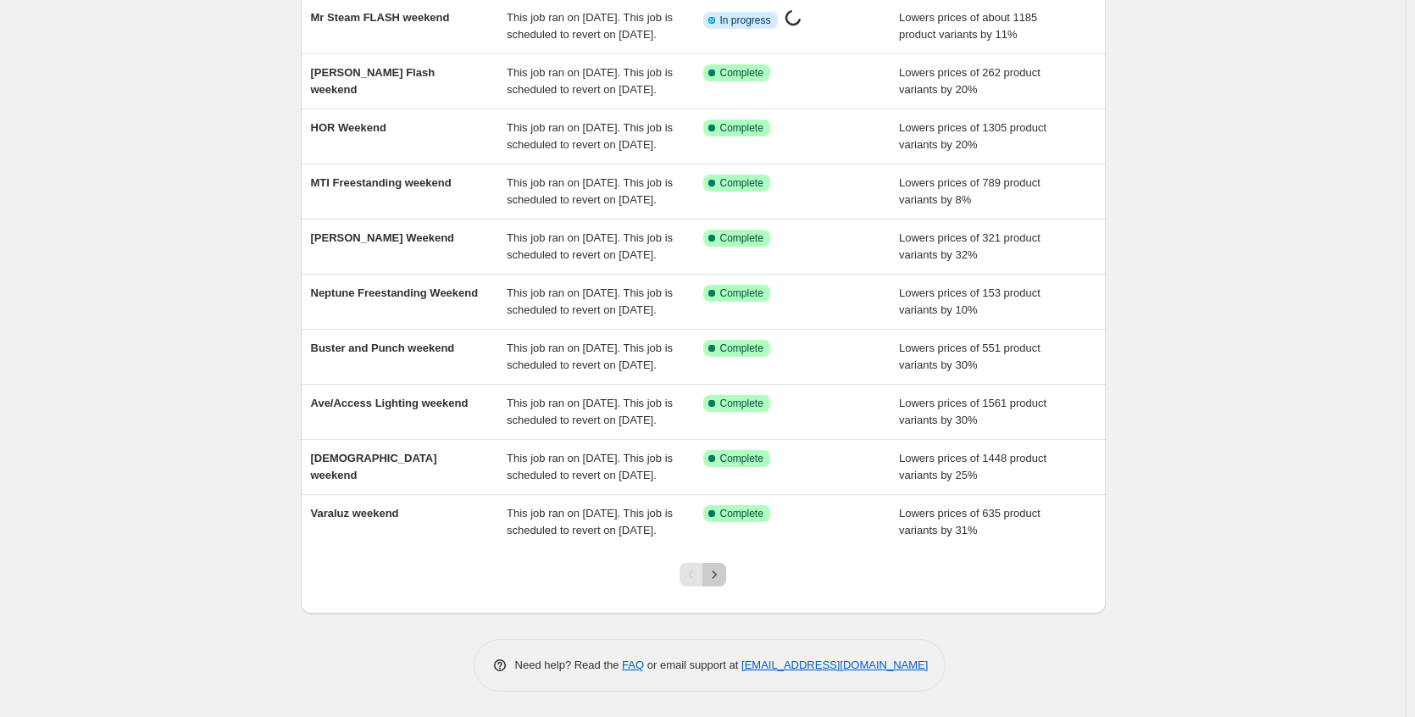
click at [718, 575] on icon "Next" at bounding box center [714, 574] width 17 height 17
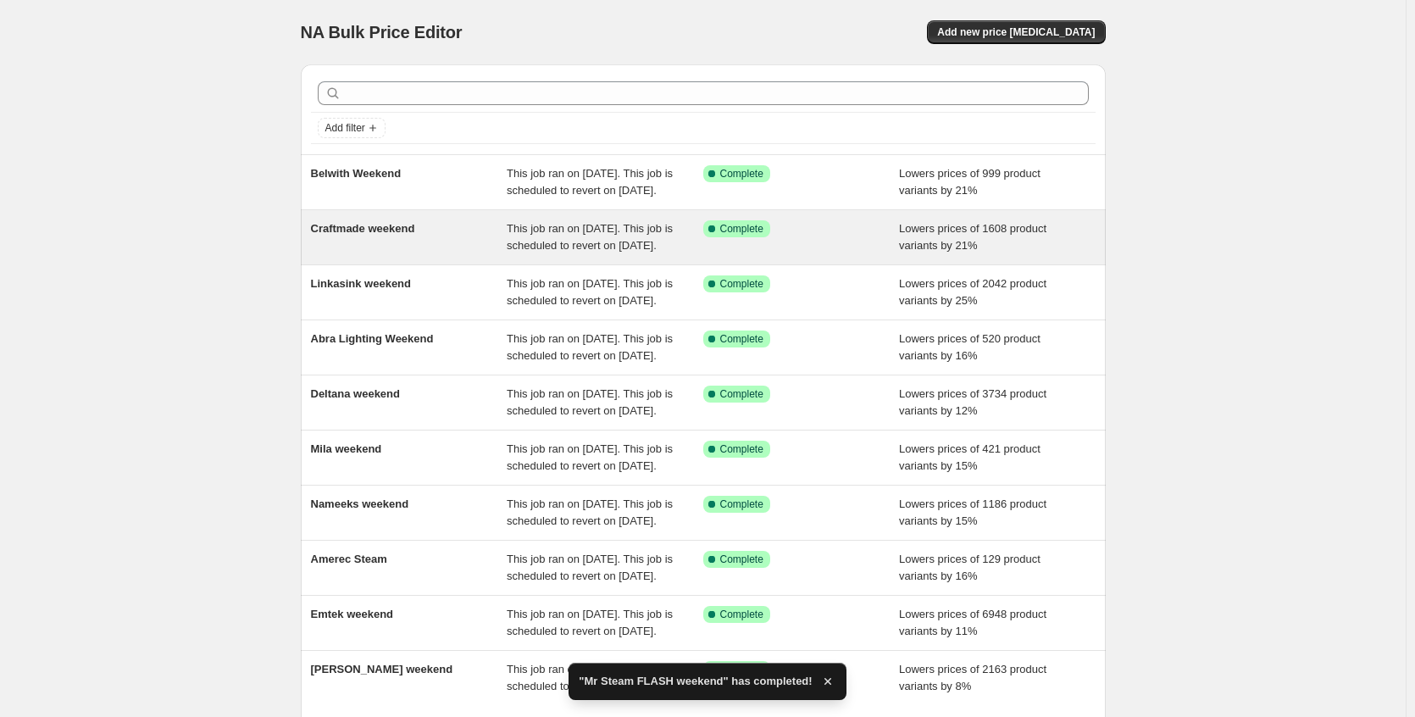
click at [642, 254] on div "This job ran on [DATE]. This job is scheduled to revert on [DATE]." at bounding box center [605, 237] width 197 height 34
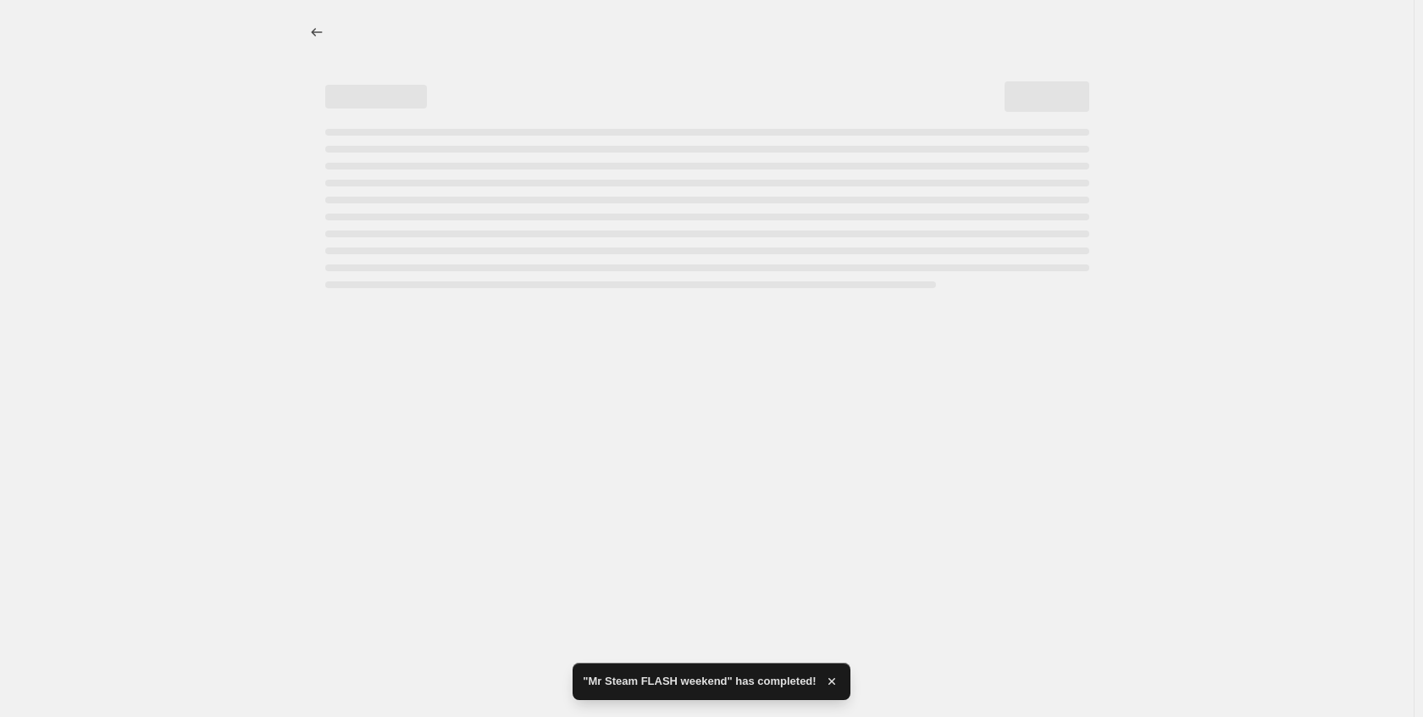
select select "percentage"
select select "no_change"
select select "collection"
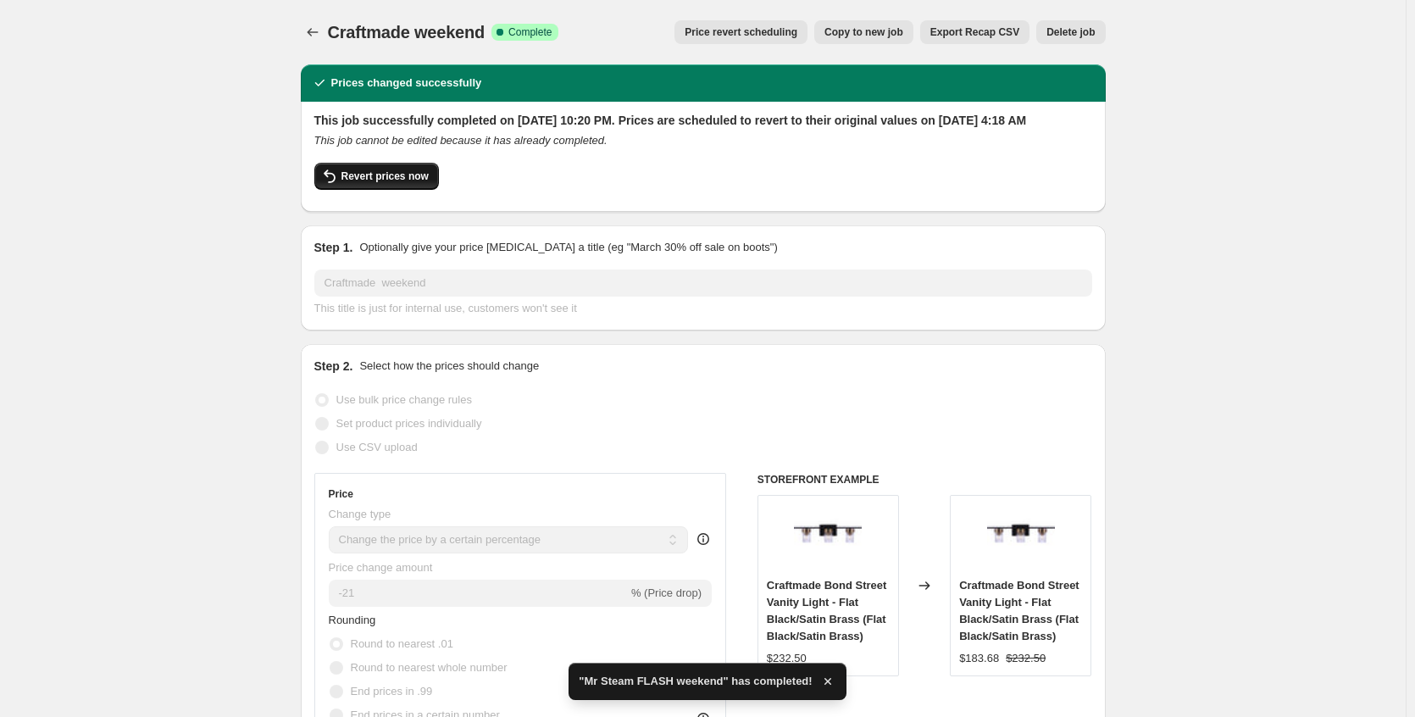
click at [364, 186] on button "Revert prices now" at bounding box center [376, 176] width 125 height 27
checkbox input "false"
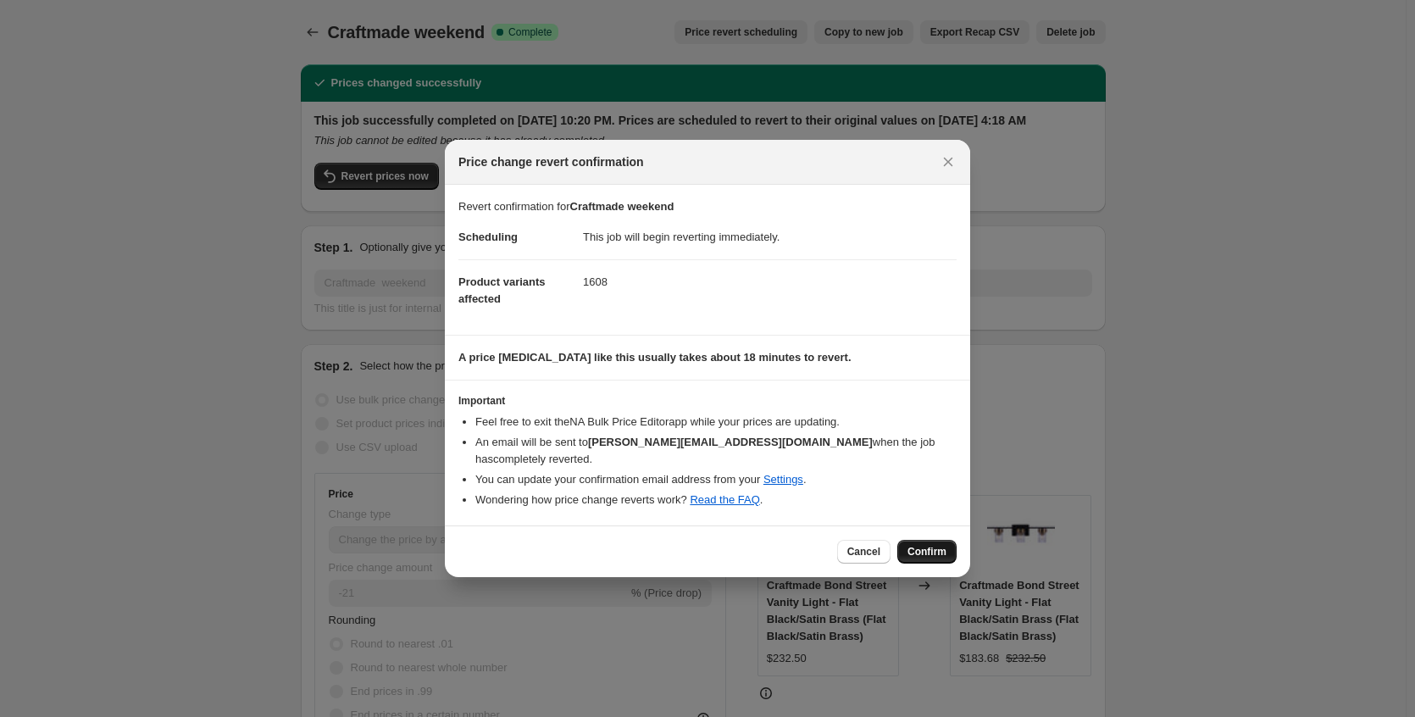
click at [938, 558] on button "Confirm" at bounding box center [926, 552] width 59 height 24
